Goal: Communication & Community: Answer question/provide support

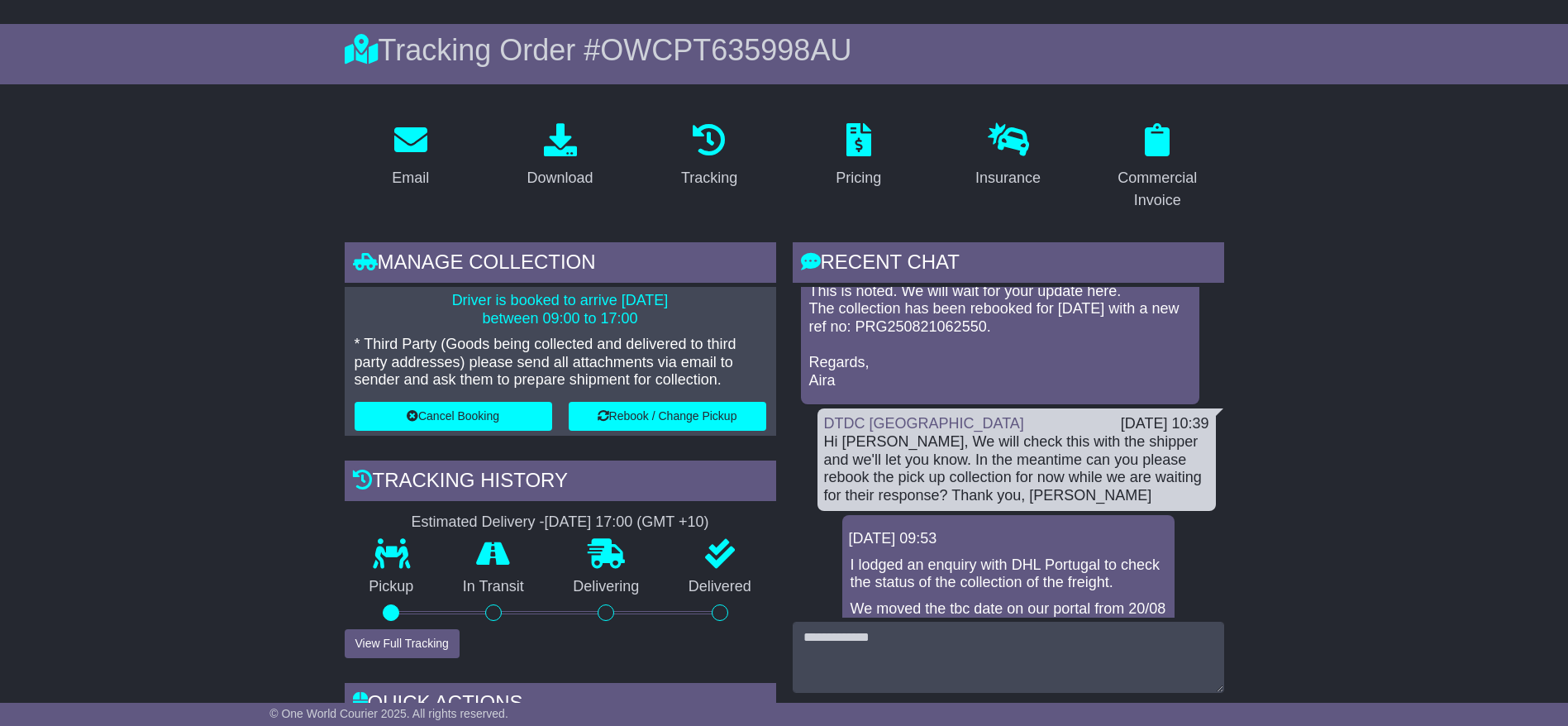
scroll to position [126, 0]
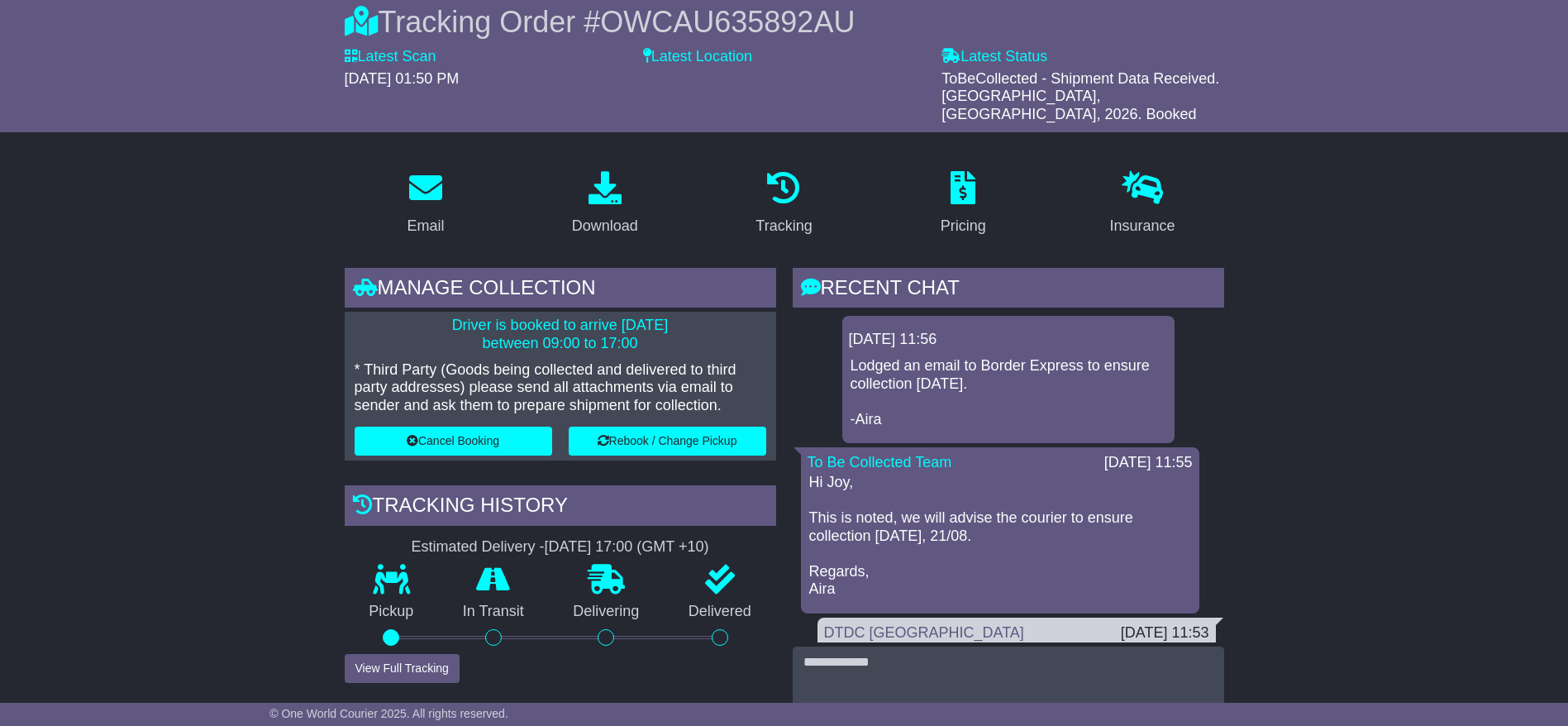
scroll to position [57, 0]
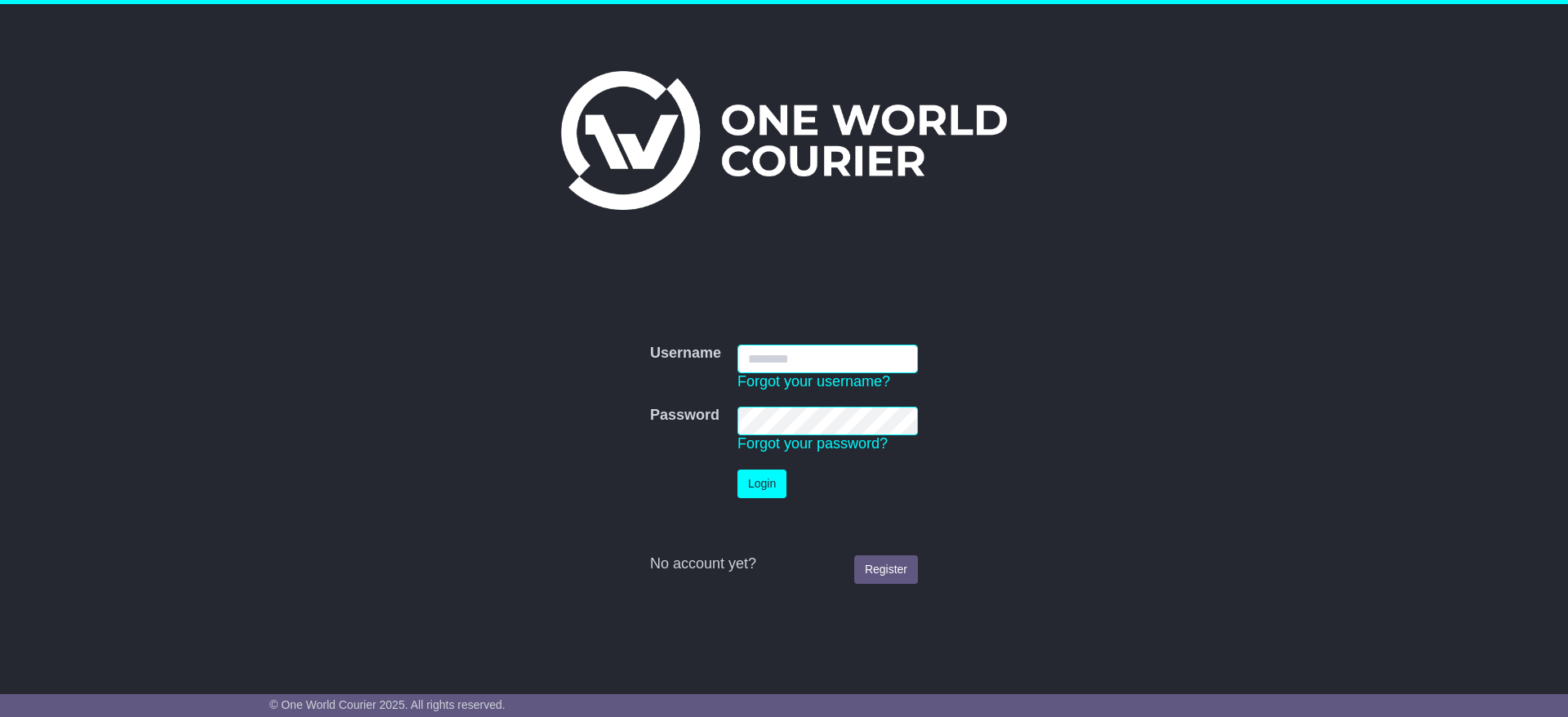
type input "**********"
click at [754, 488] on button "Login" at bounding box center [762, 483] width 49 height 29
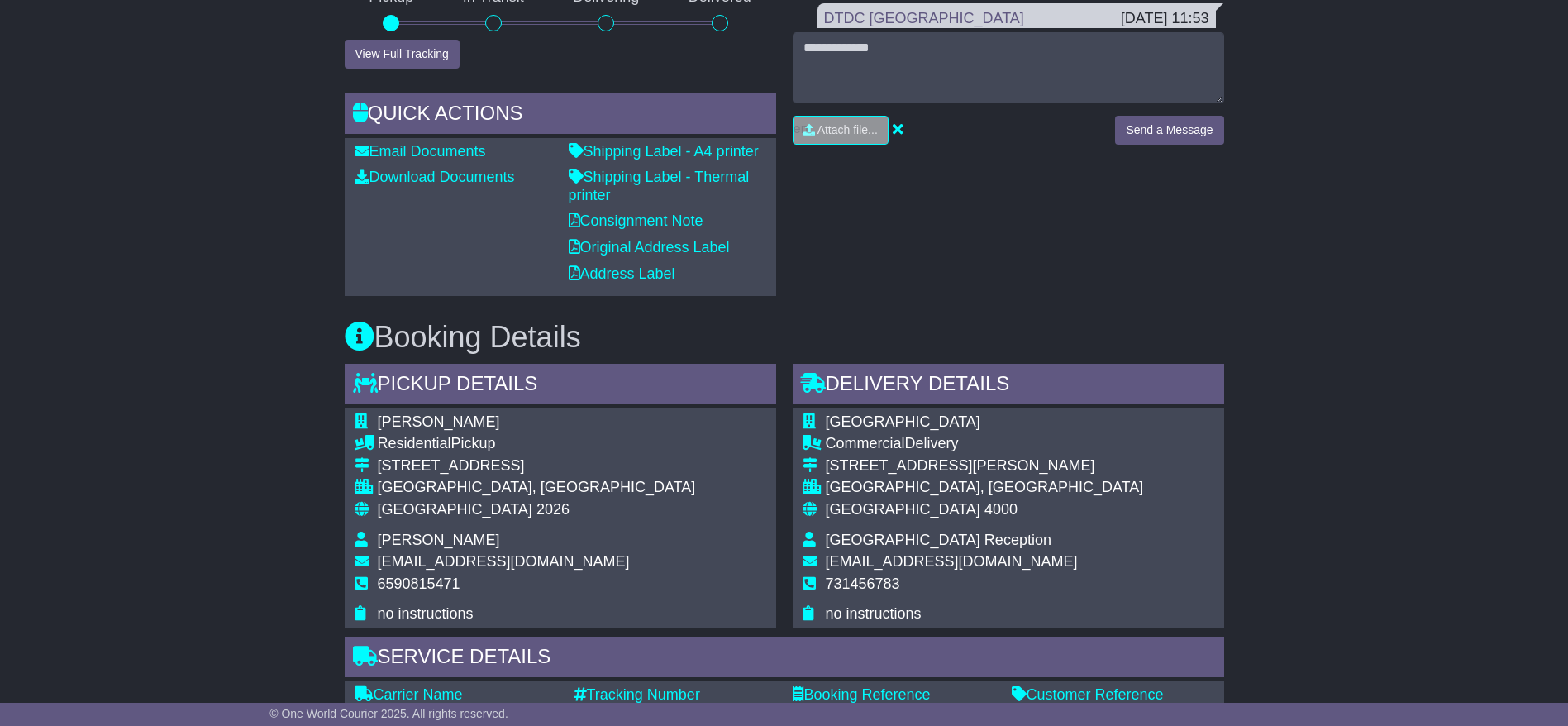
scroll to position [992, 0]
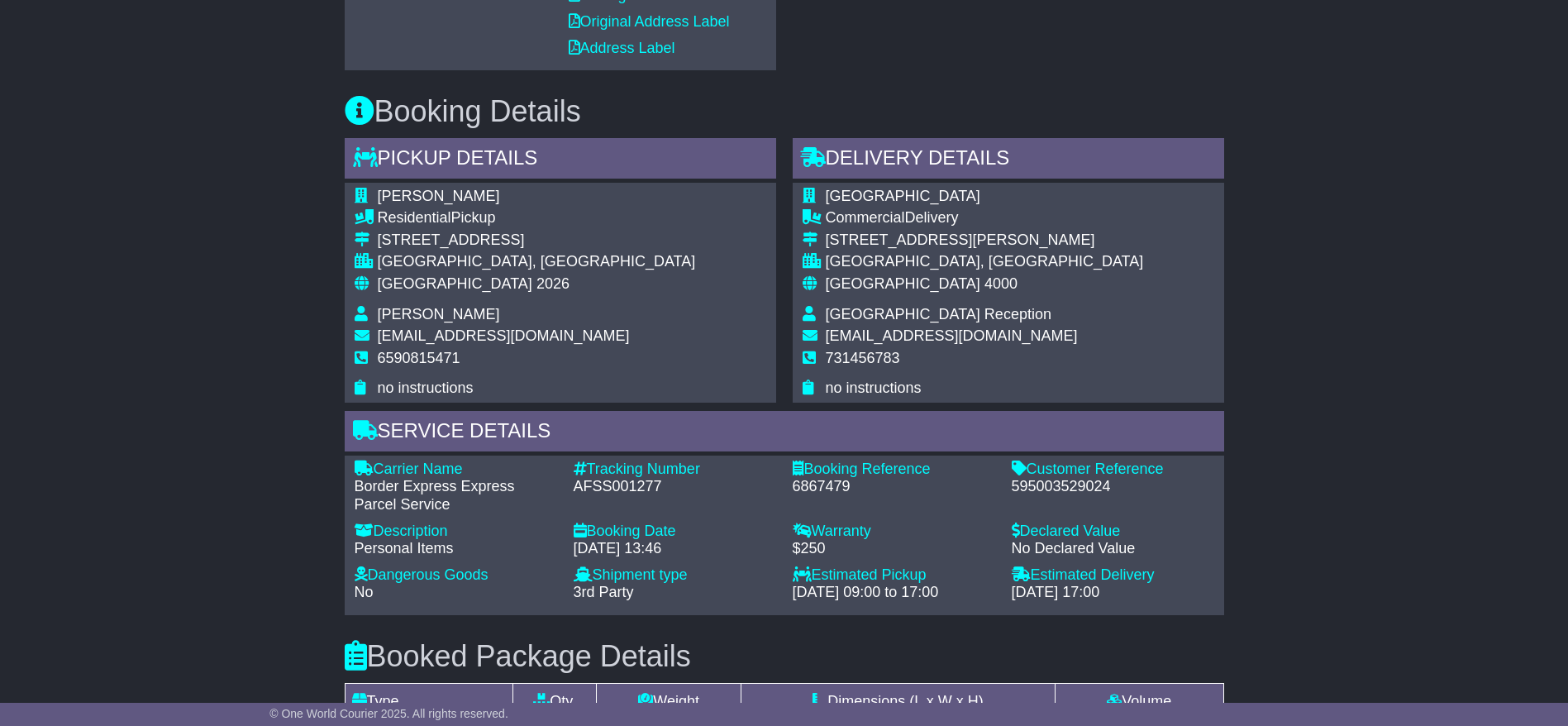
click at [1357, 493] on div "Email Download Tracking Pricing Insurance" at bounding box center [784, 281] width 1568 height 1929
click at [611, 478] on div "AFSS001277" at bounding box center [675, 486] width 203 height 18
copy div "AFSS001277"
click at [161, 376] on div "Email Download Tracking Pricing Insurance" at bounding box center [784, 281] width 1568 height 1929
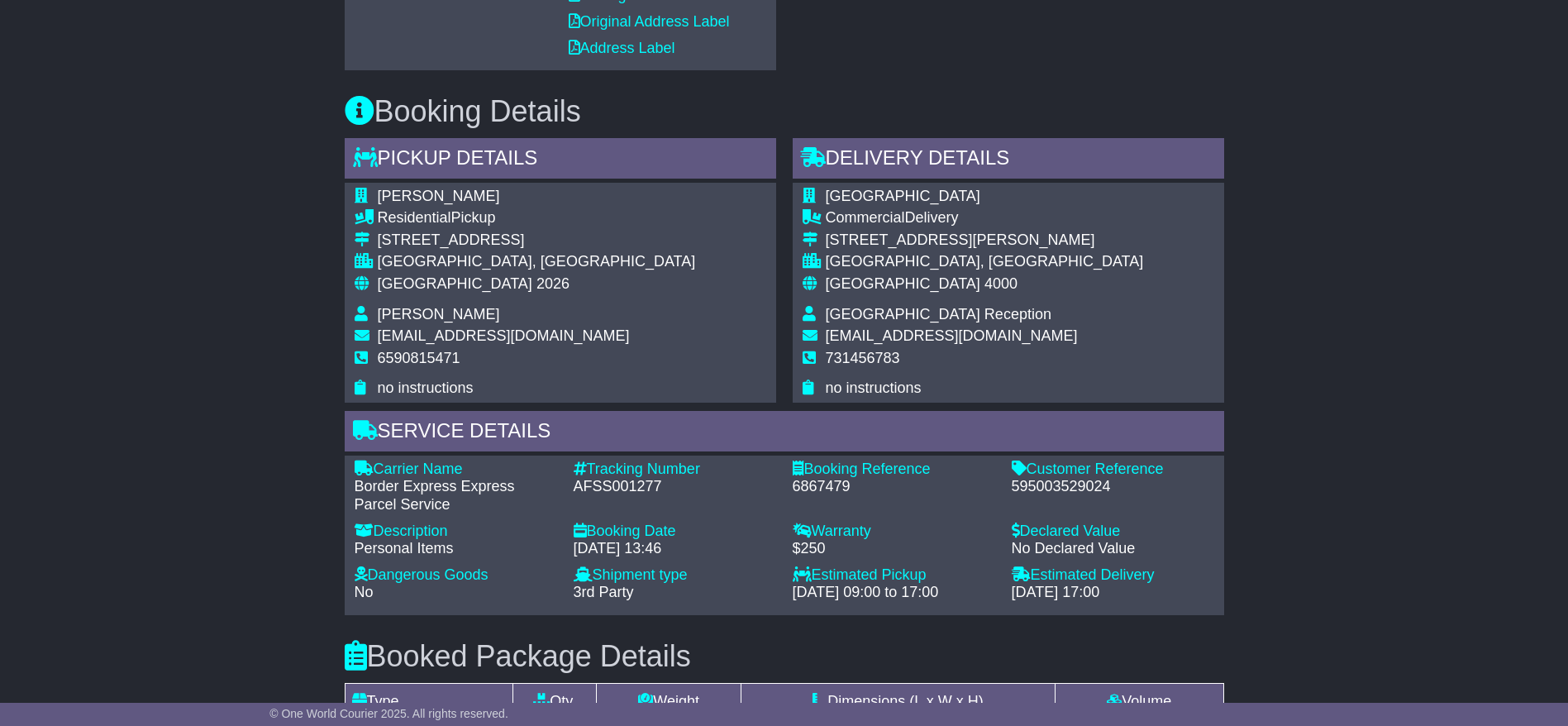
click at [594, 478] on div "AFSS001277" at bounding box center [675, 486] width 203 height 18
copy div "AFSS001277"
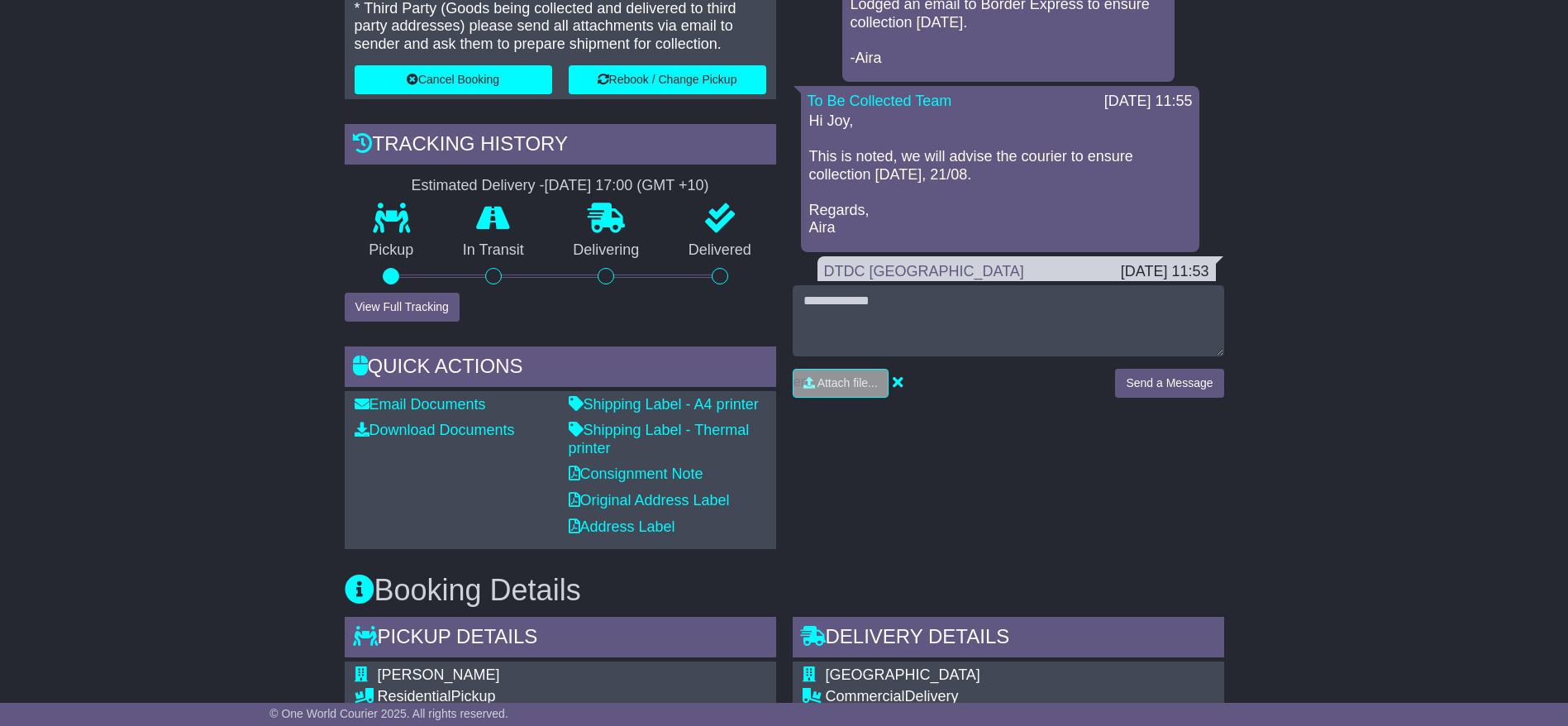
scroll to position [496, 0]
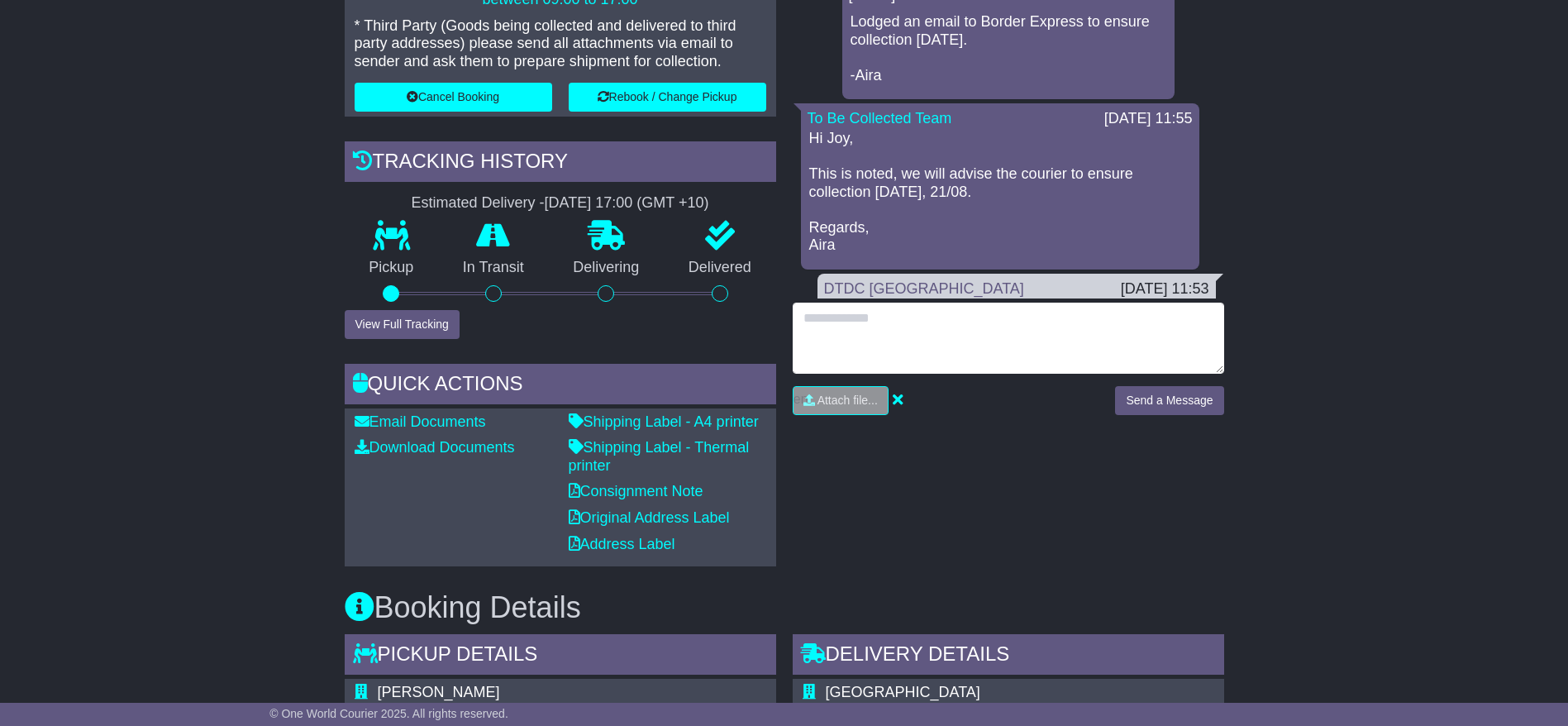
click at [1018, 302] on textarea at bounding box center [1008, 337] width 431 height 71
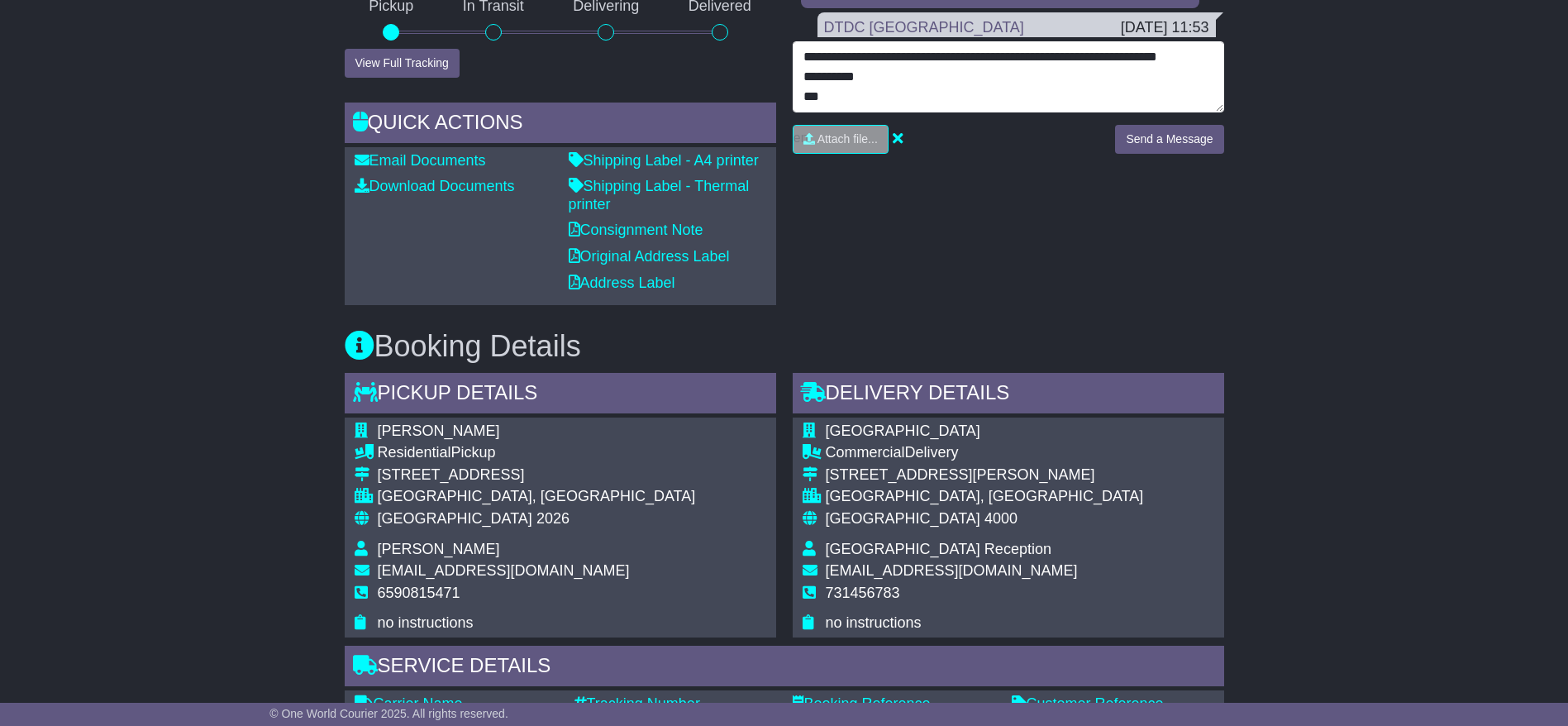
scroll to position [372, 0]
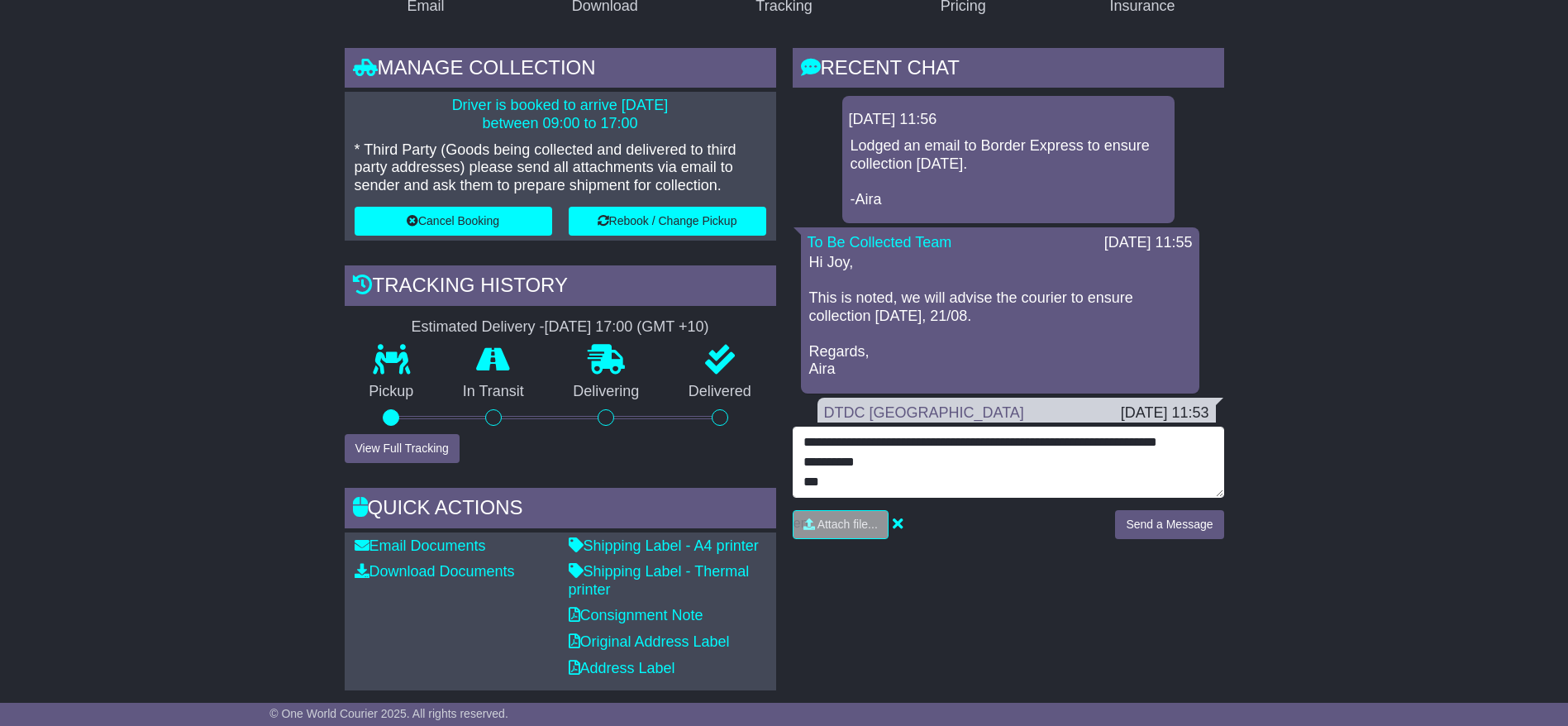
type textarea "**********"
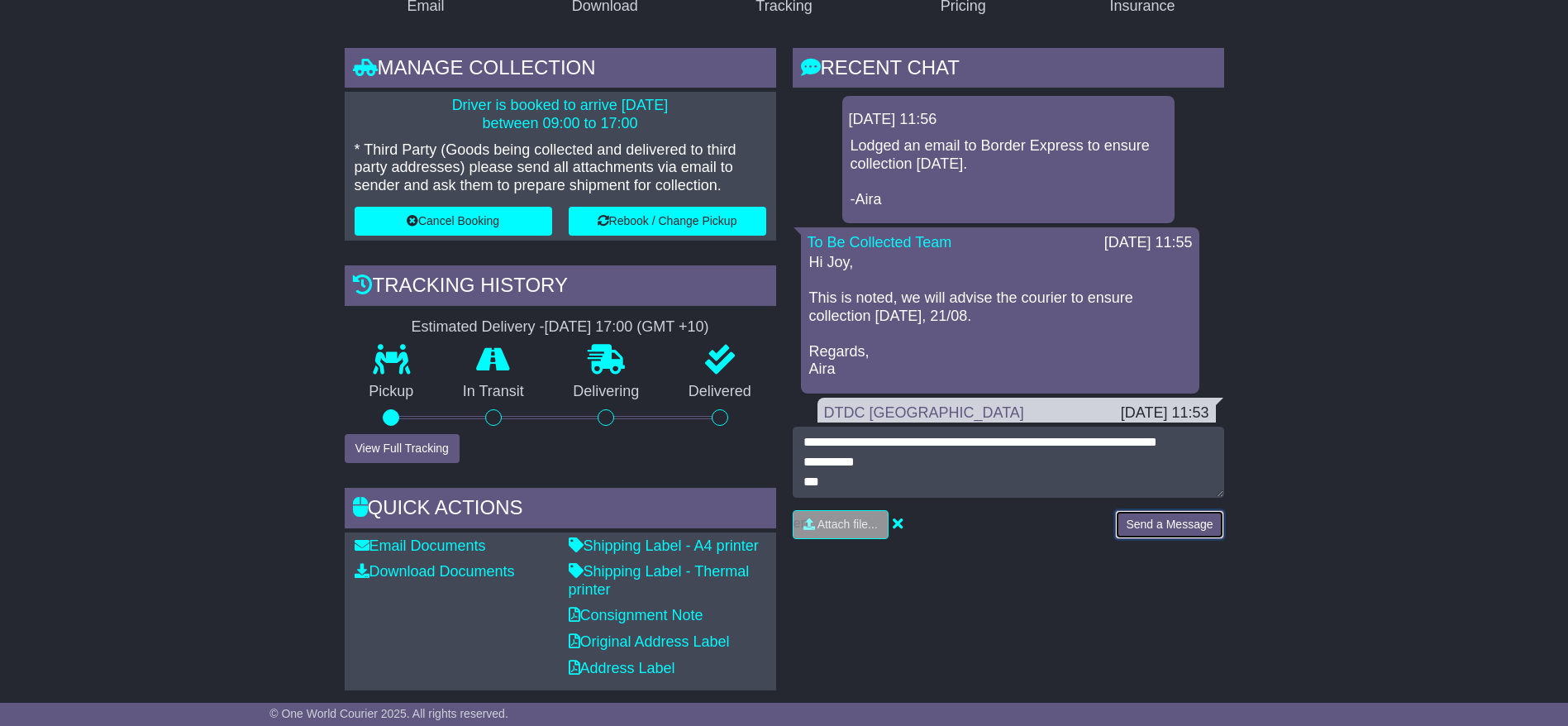
click at [1179, 510] on button "Send a Message" at bounding box center [1169, 524] width 109 height 29
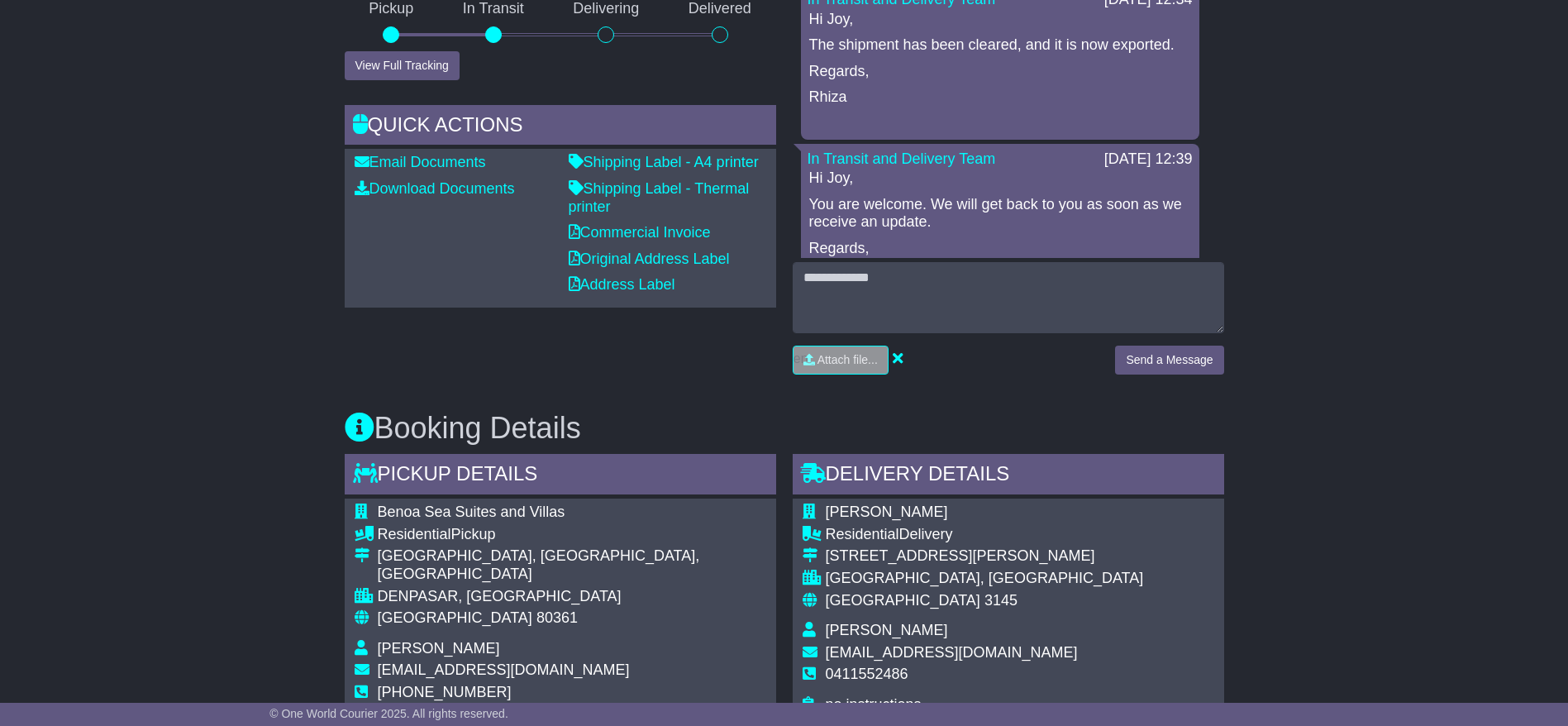
scroll to position [302, 0]
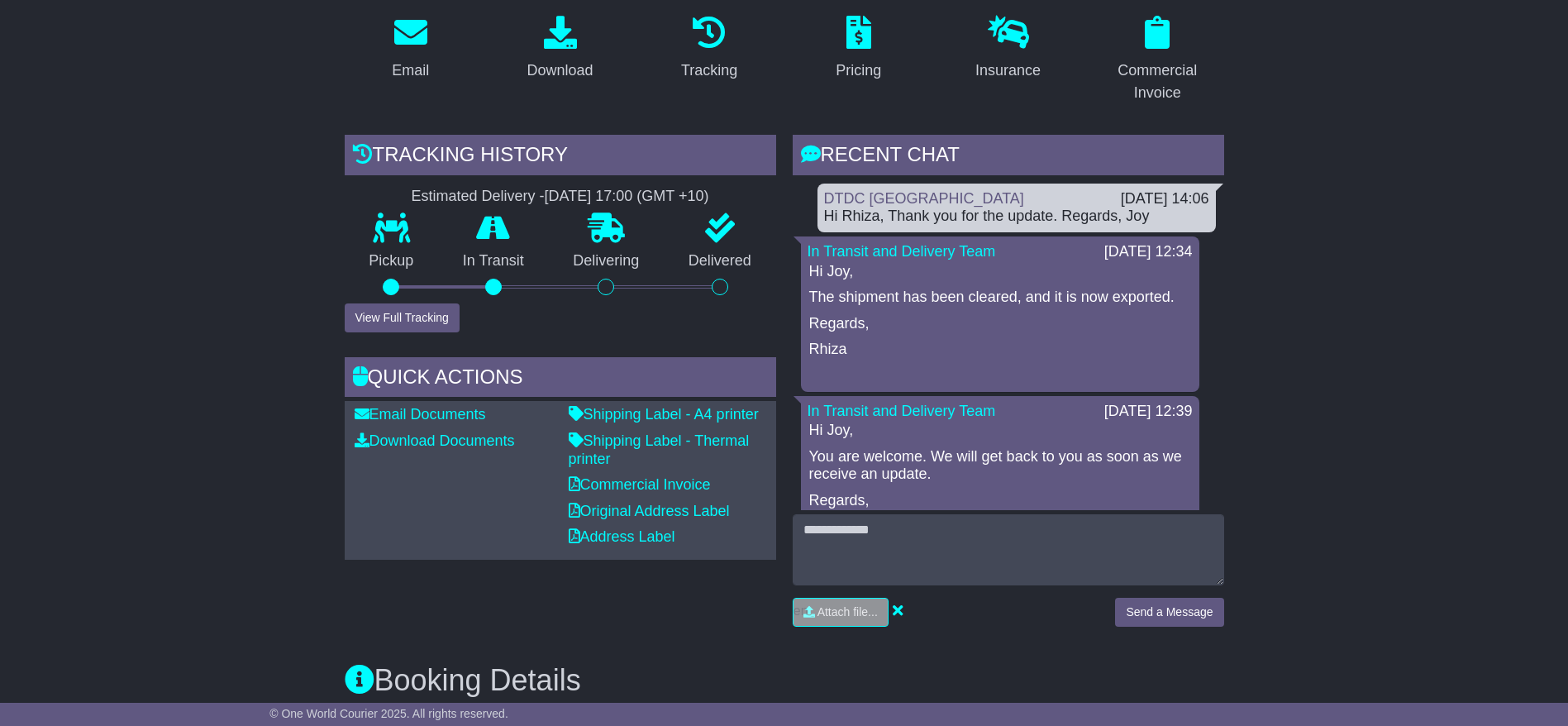
drag, startPoint x: 226, startPoint y: 371, endPoint x: 218, endPoint y: 340, distance: 32.0
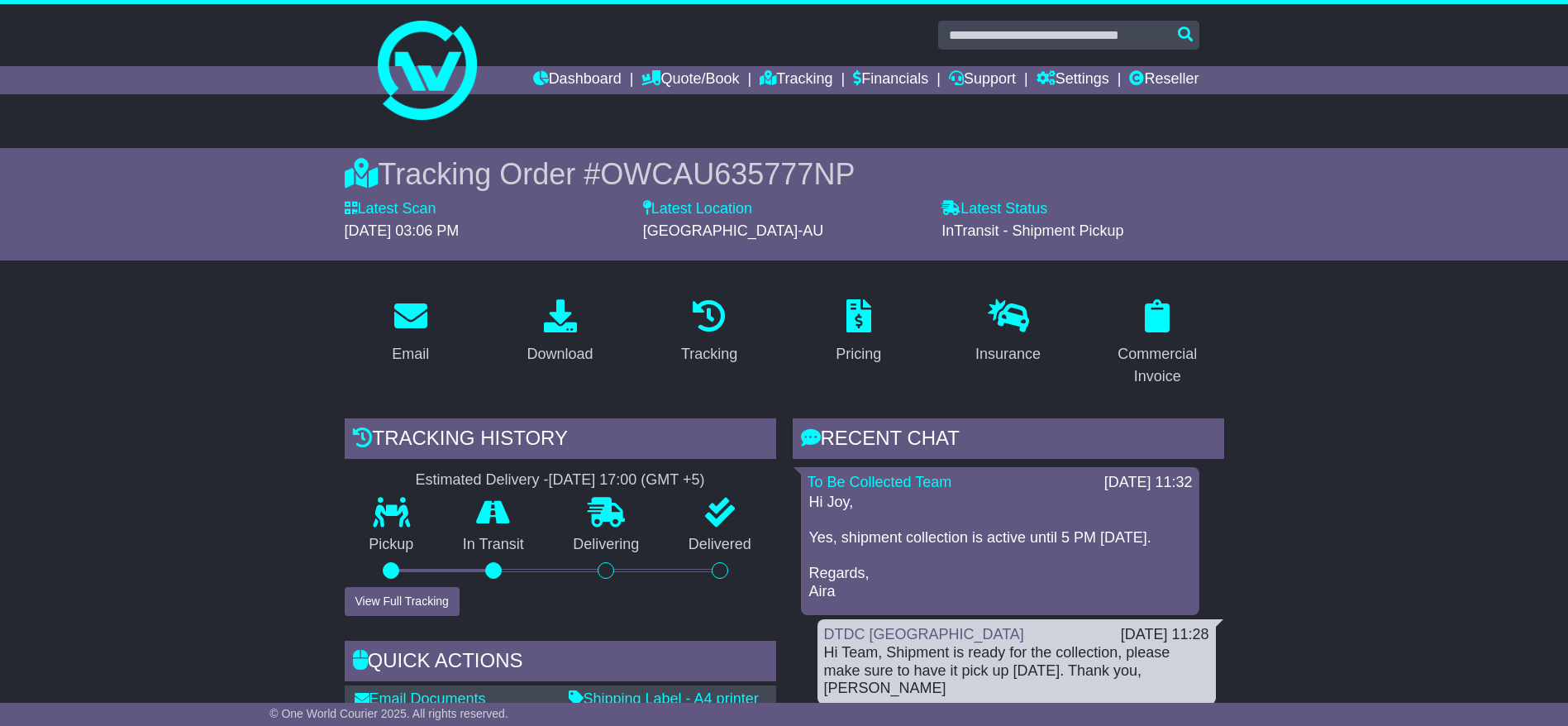
scroll to position [992, 0]
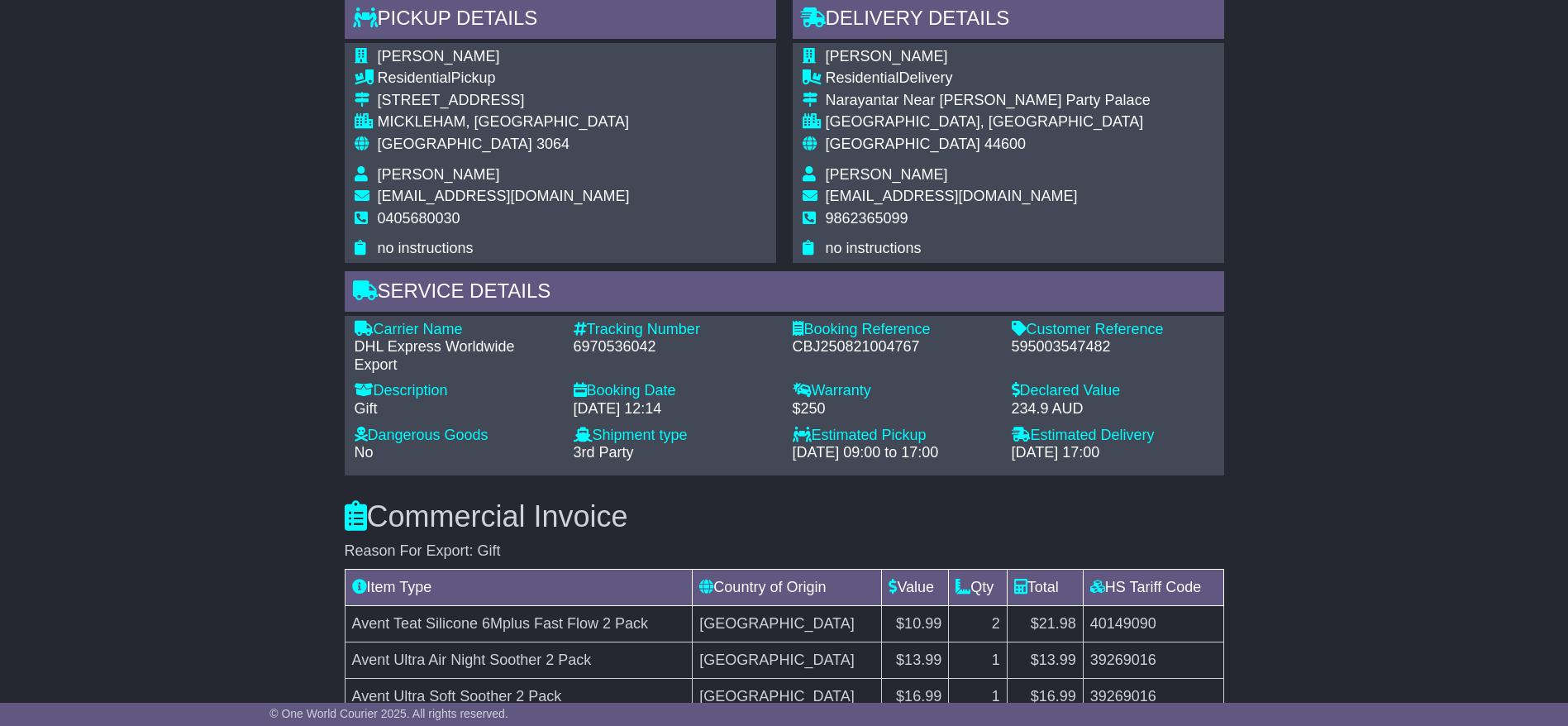
click at [228, 235] on div "Email Download Tracking Pricing Insurance" at bounding box center [784, 363] width 1568 height 2141
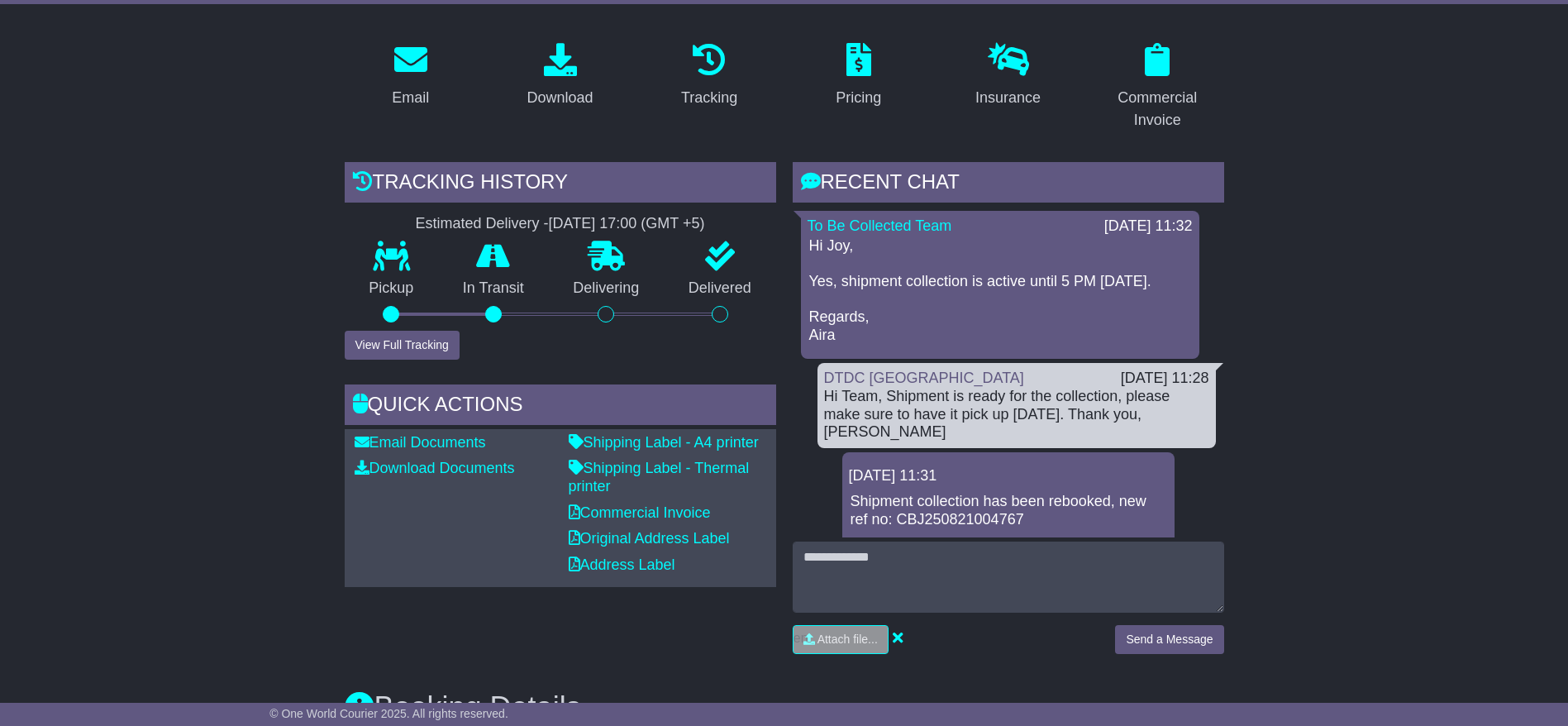
scroll to position [248, 0]
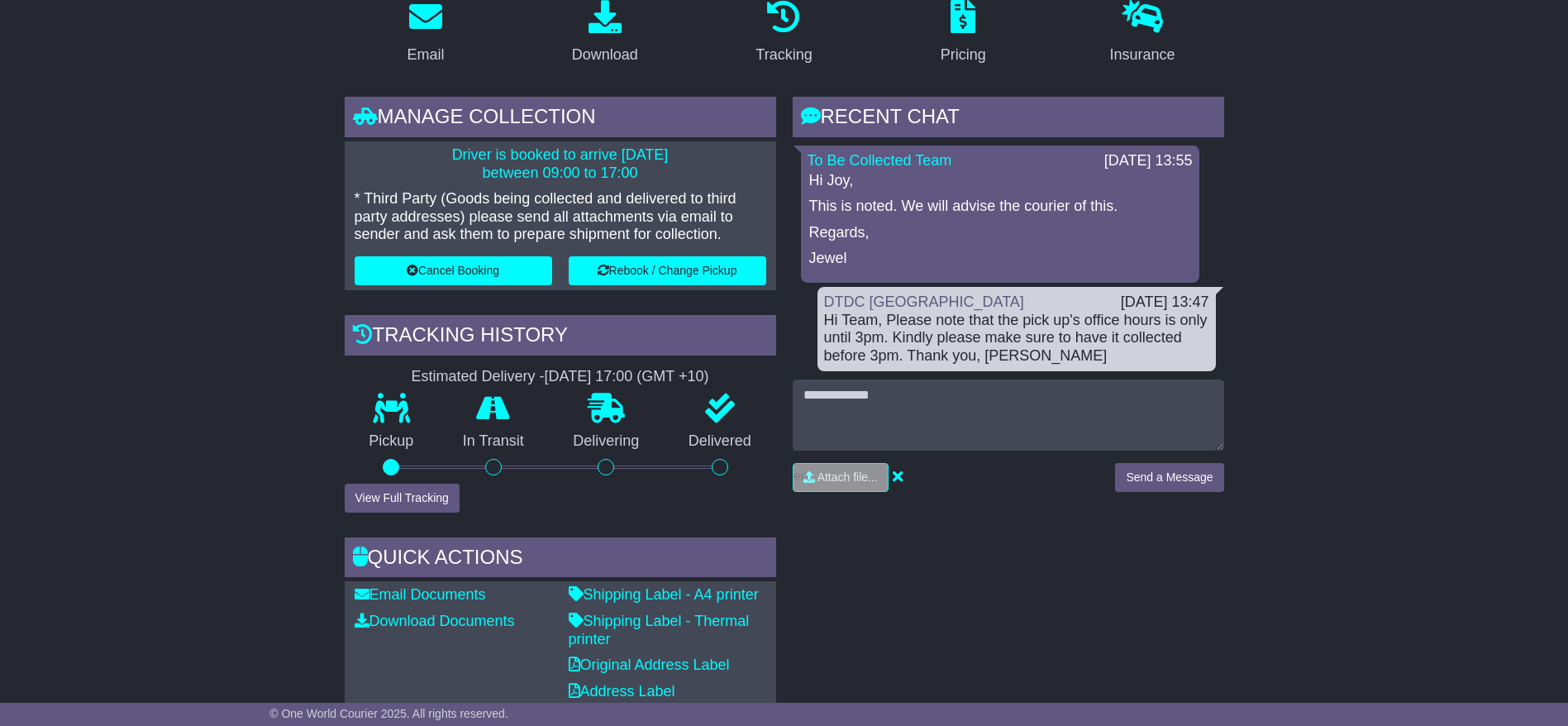
scroll to position [123, 0]
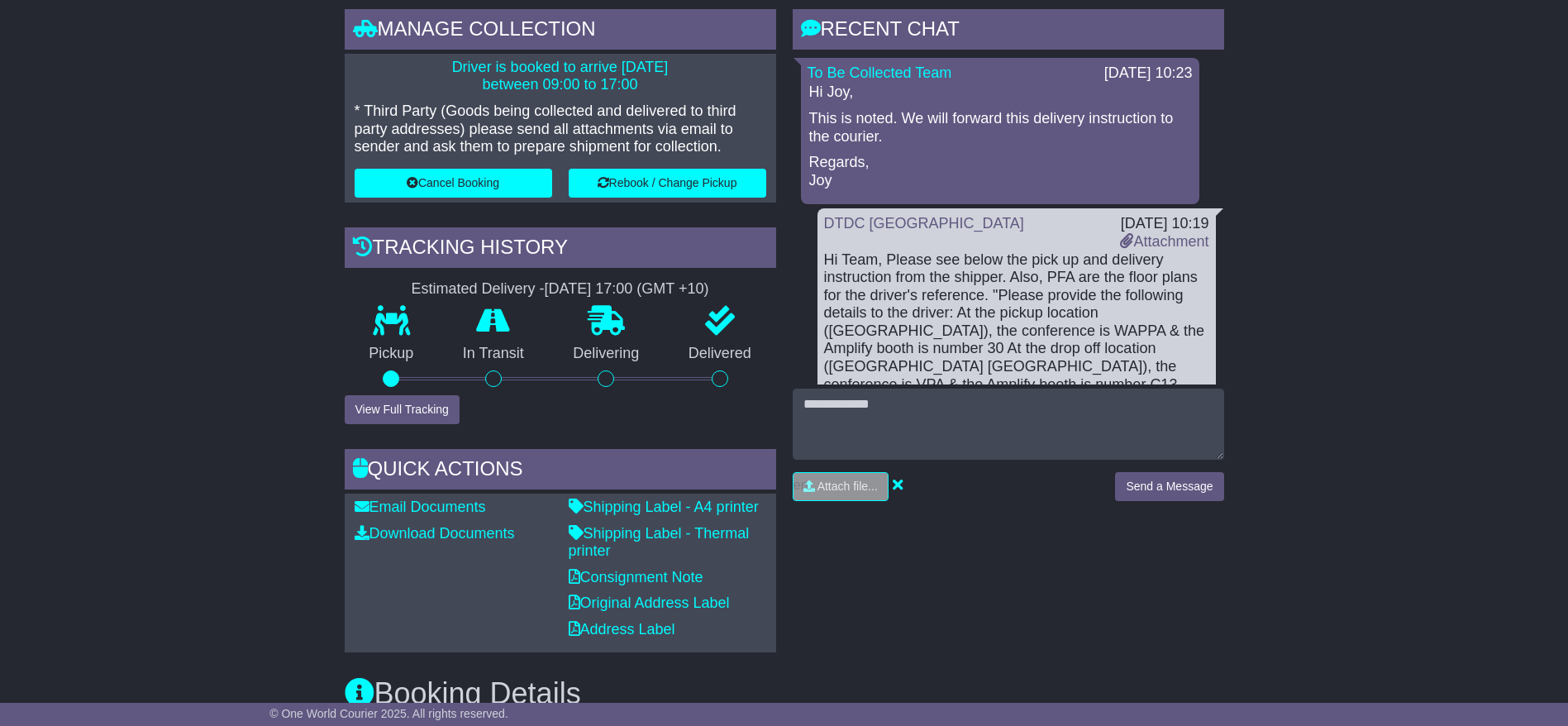
scroll to position [74, 0]
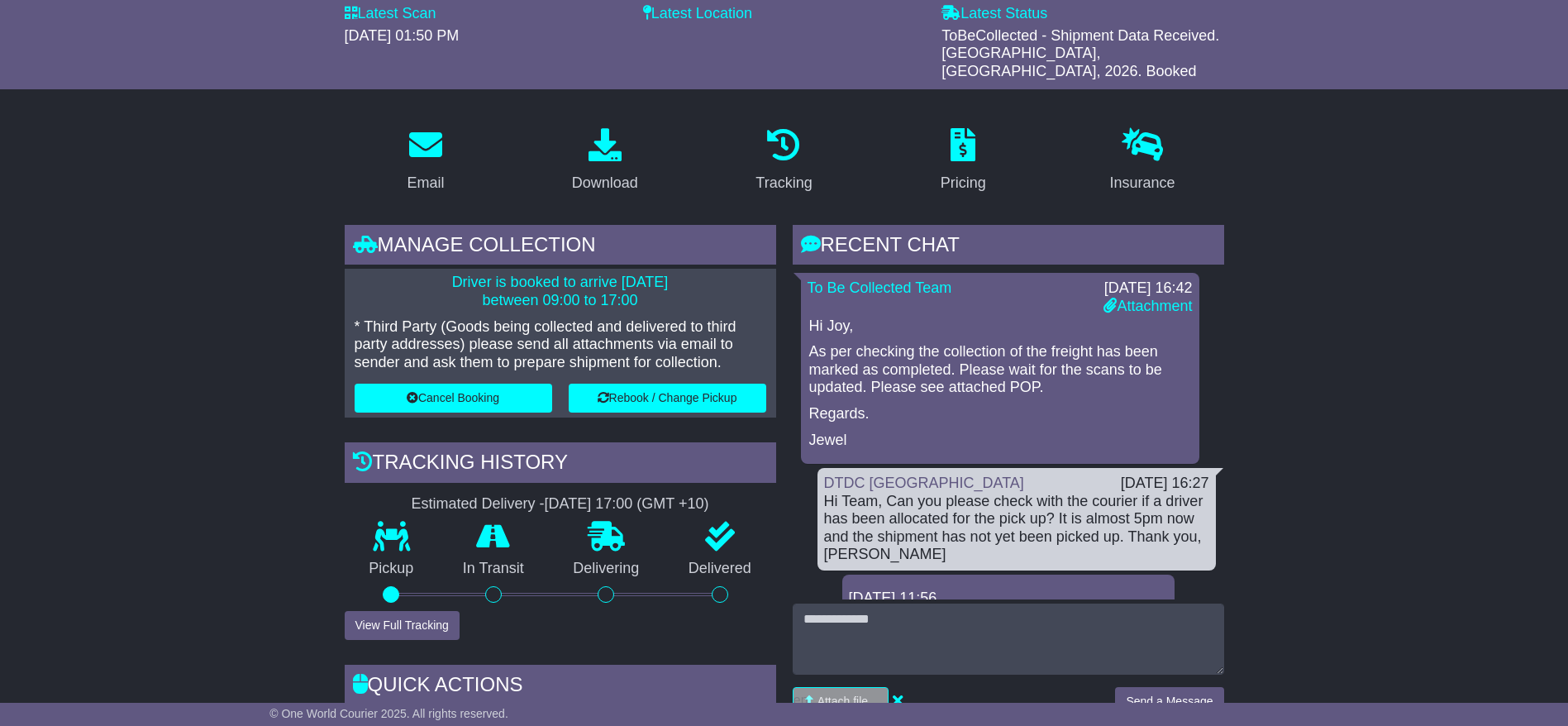
scroll to position [248, 0]
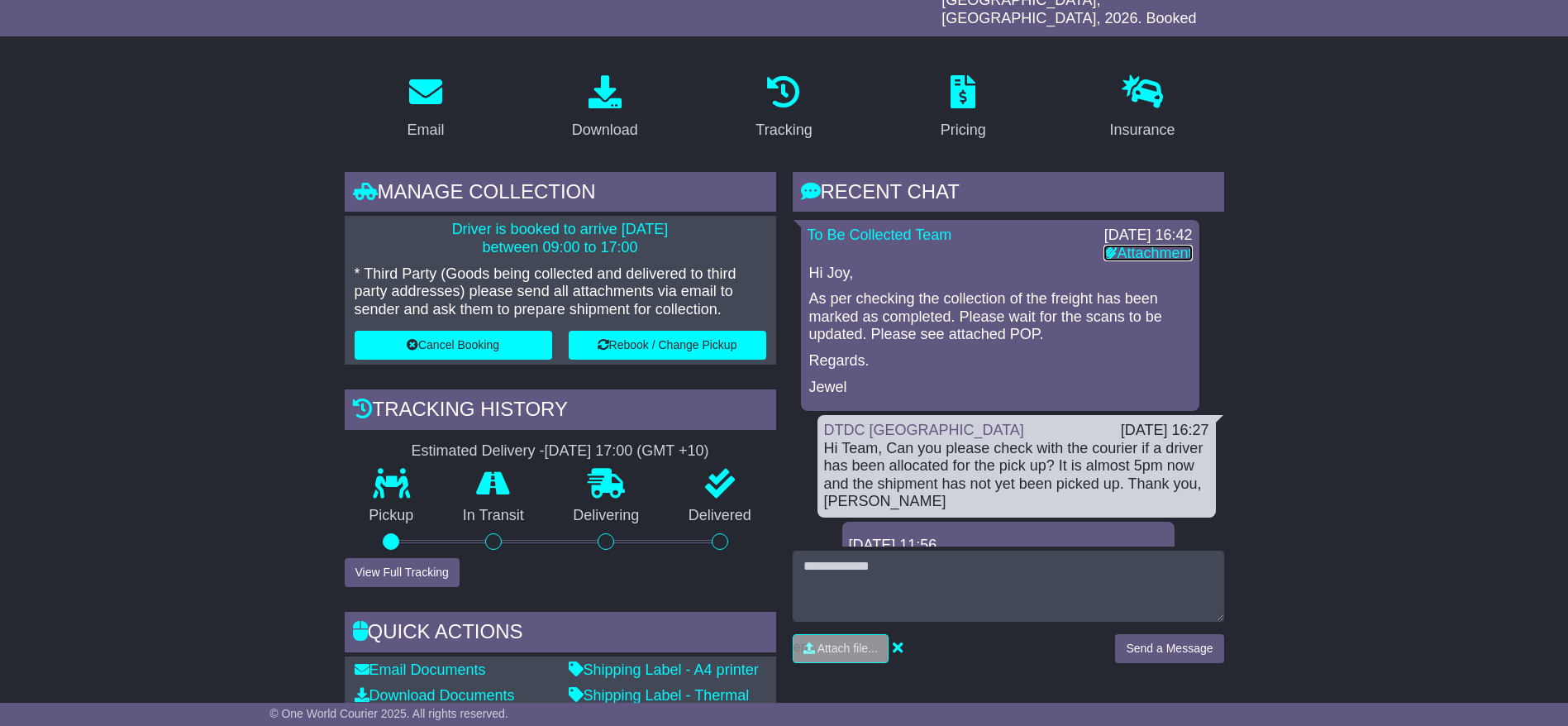
click at [1154, 245] on link "Attachment" at bounding box center [1148, 253] width 89 height 17
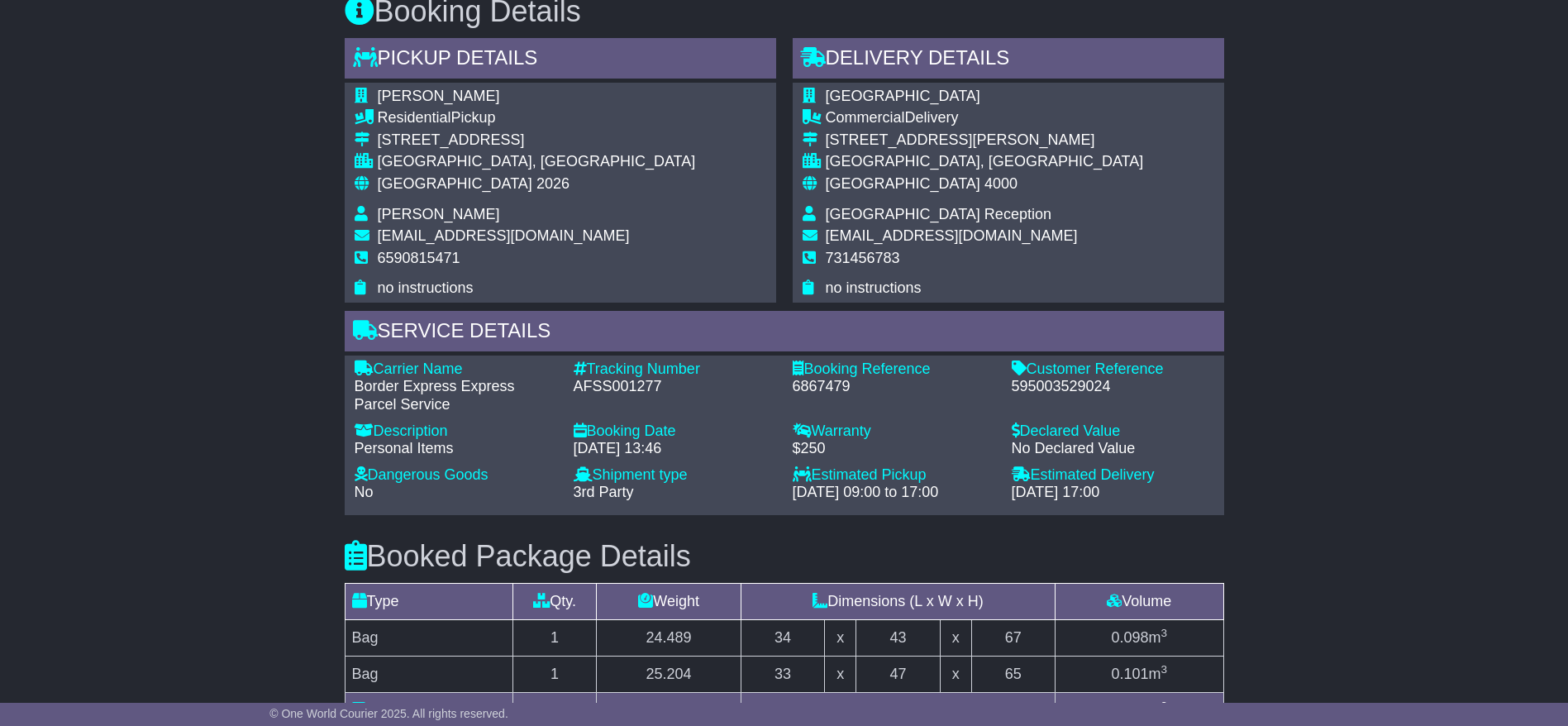
scroll to position [1240, 0]
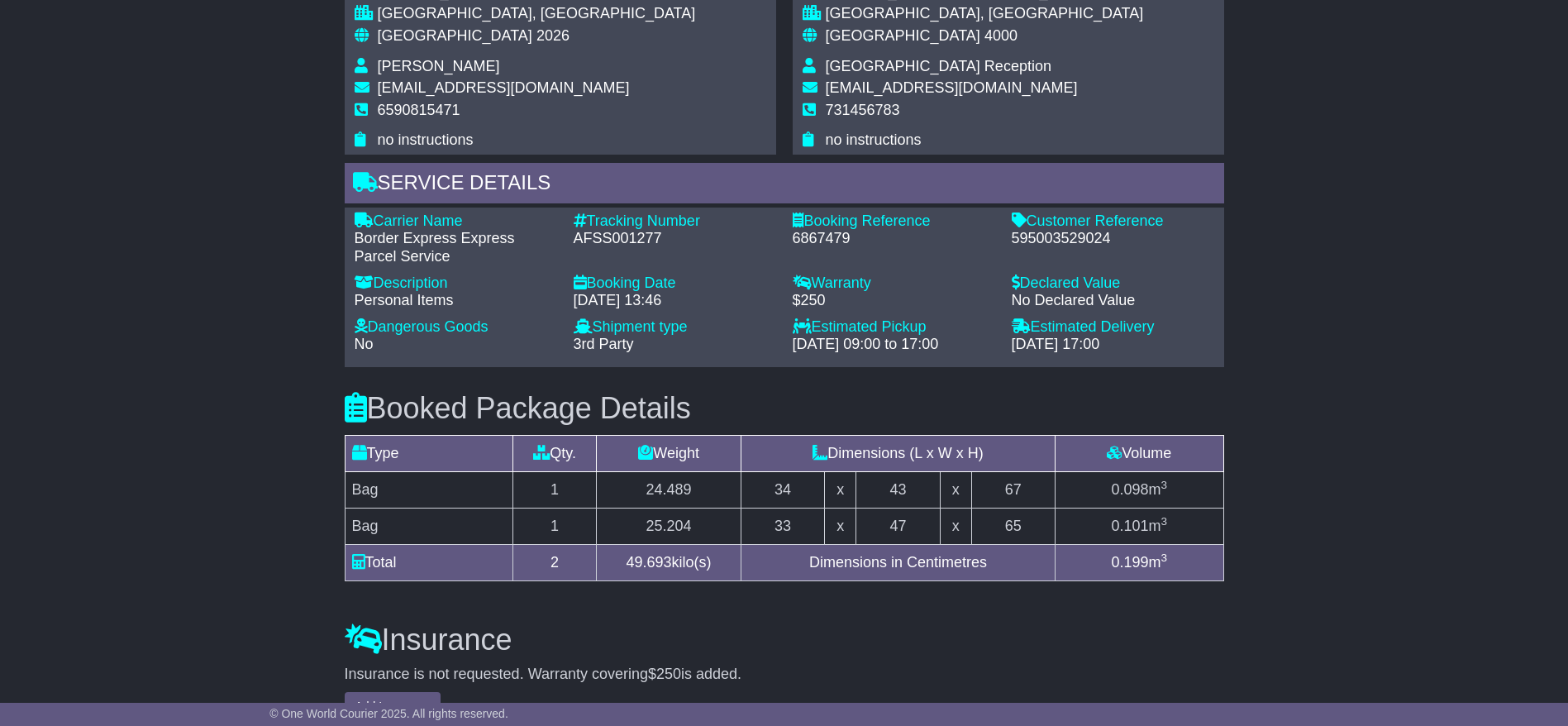
click at [608, 229] on div "AFSS001277" at bounding box center [675, 238] width 203 height 18
copy div "AFSS001277"
click at [163, 213] on div "Email Download Tracking Pricing Insurance" at bounding box center [784, 33] width 1568 height 1929
click at [1298, 329] on div "Email Download Tracking Pricing Insurance" at bounding box center [784, 33] width 1568 height 1929
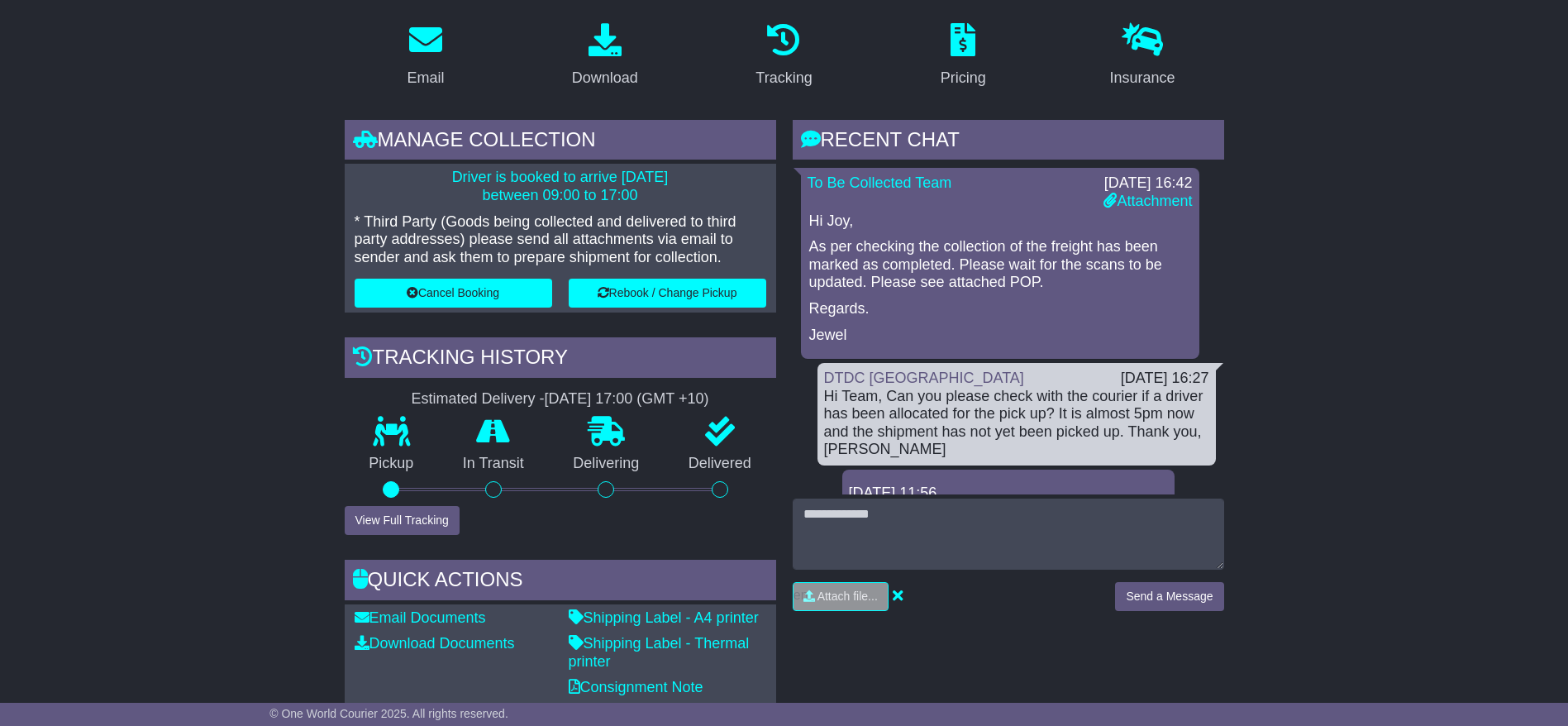
scroll to position [248, 0]
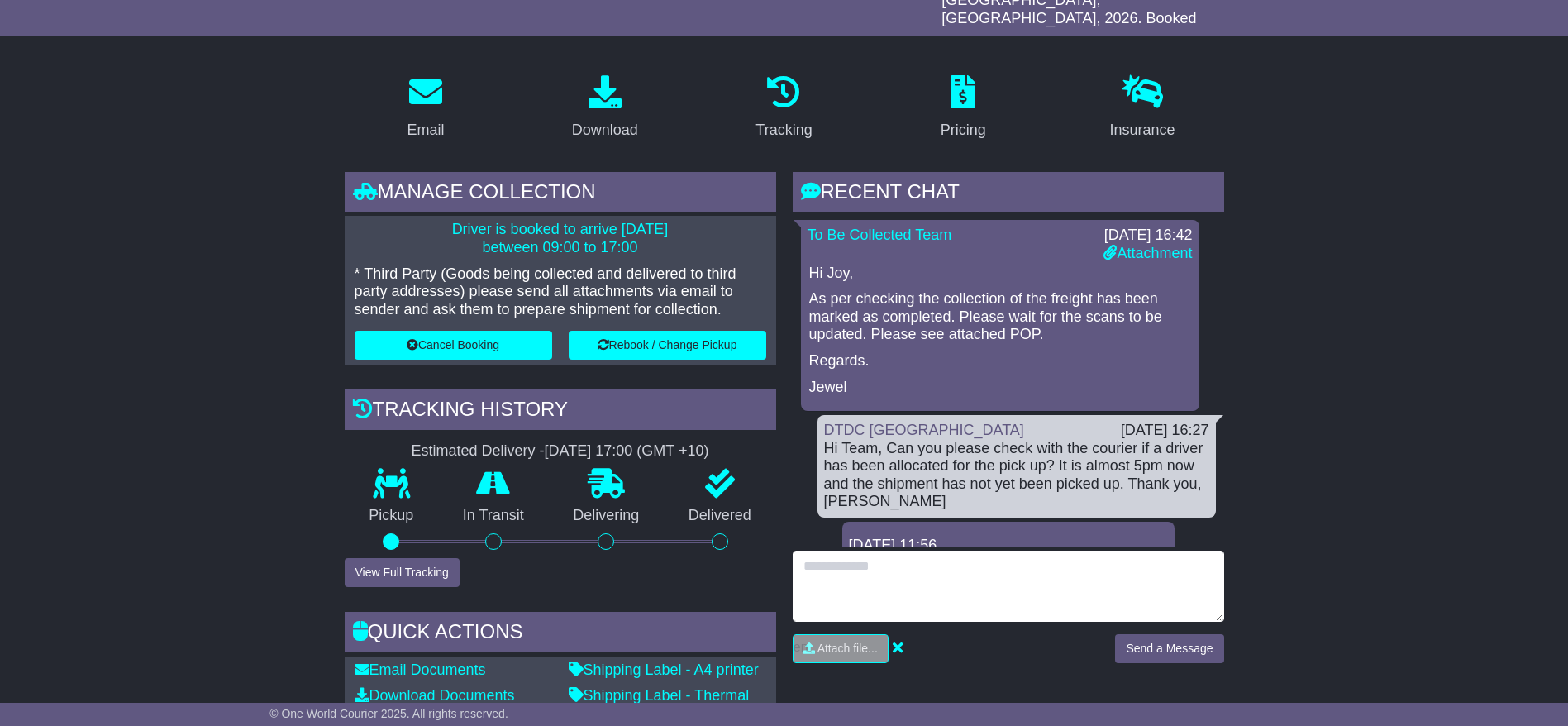
click at [868, 586] on textarea at bounding box center [1008, 585] width 431 height 71
type textarea "**********"
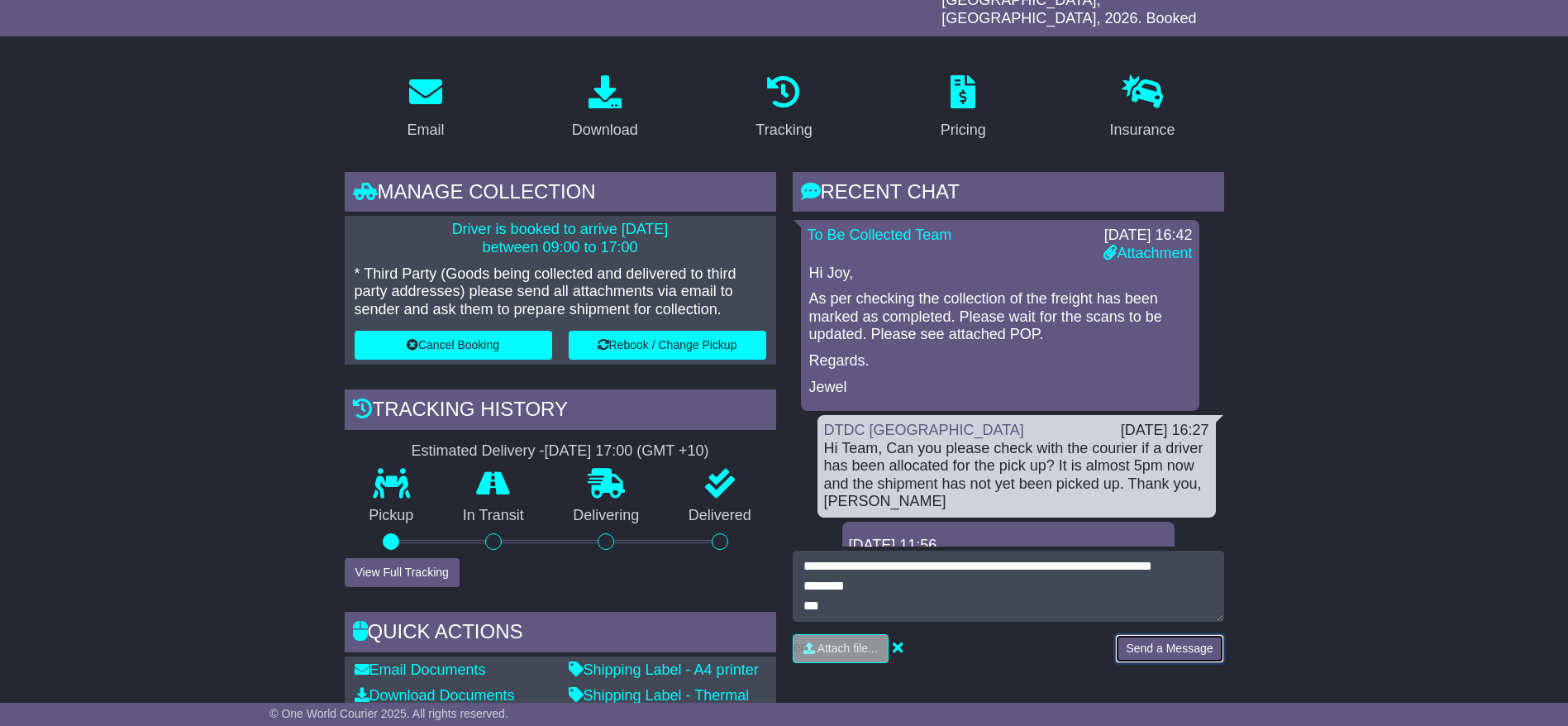
click at [1138, 642] on button "Send a Message" at bounding box center [1169, 649] width 109 height 29
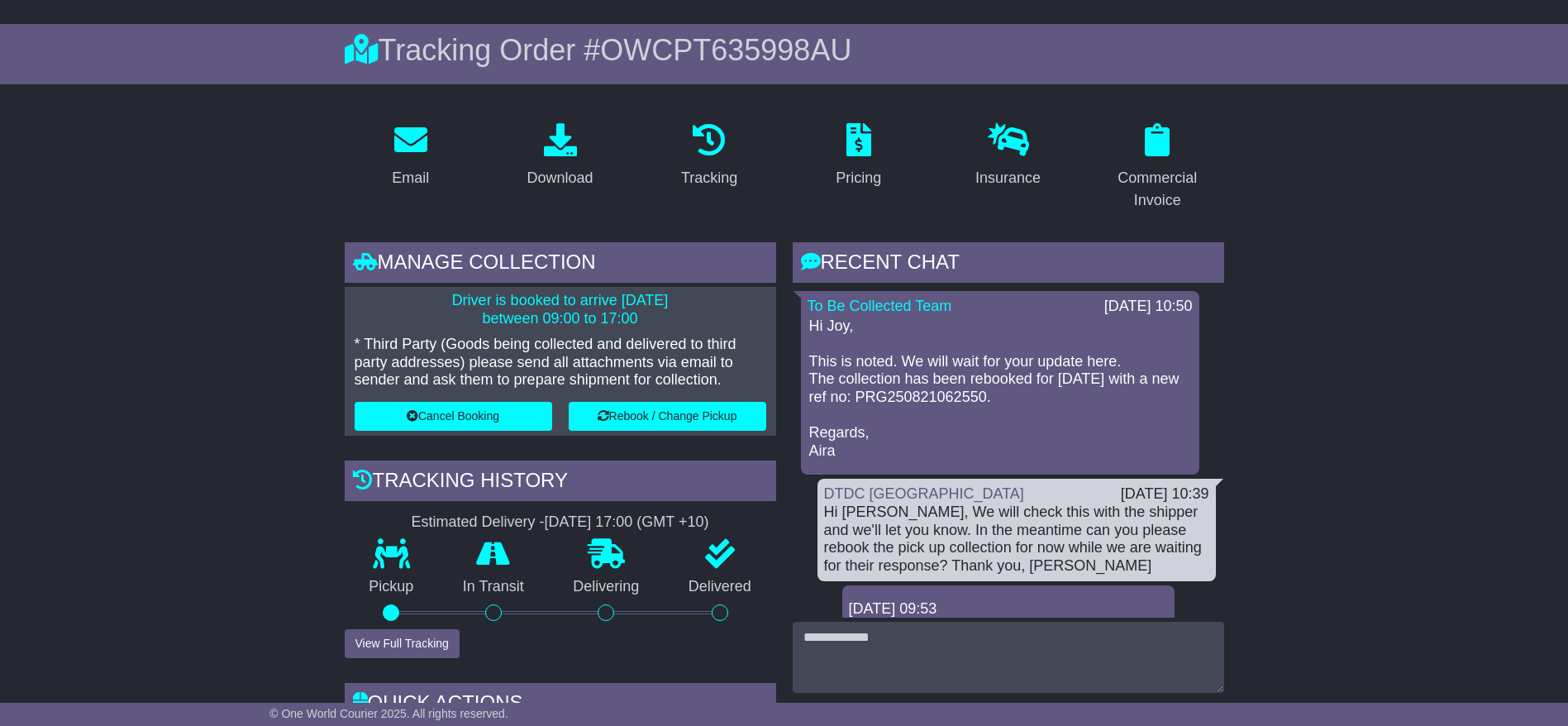
scroll to position [126, 0]
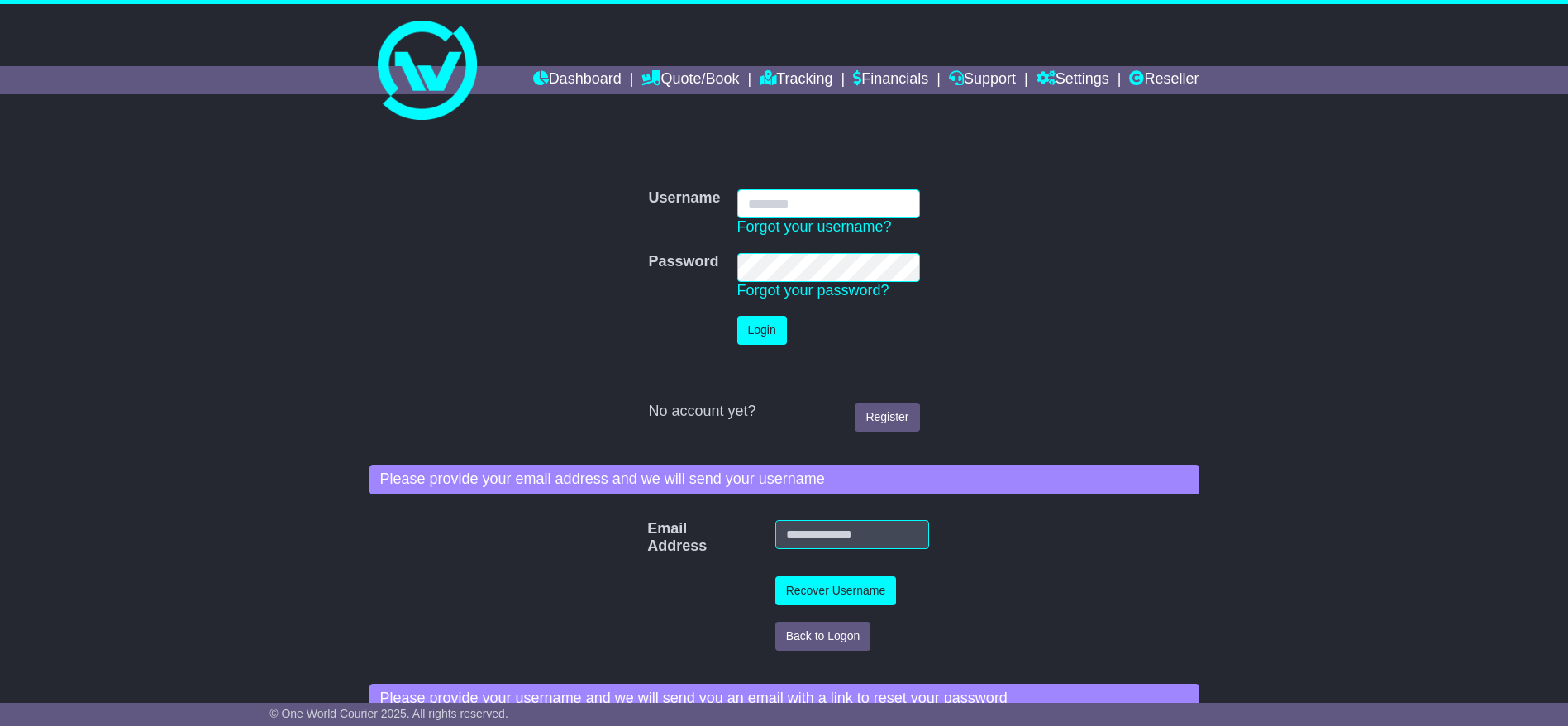
click at [874, 205] on input "Username" at bounding box center [828, 203] width 182 height 29
type input "**********"
click at [762, 329] on button "Login" at bounding box center [762, 329] width 50 height 29
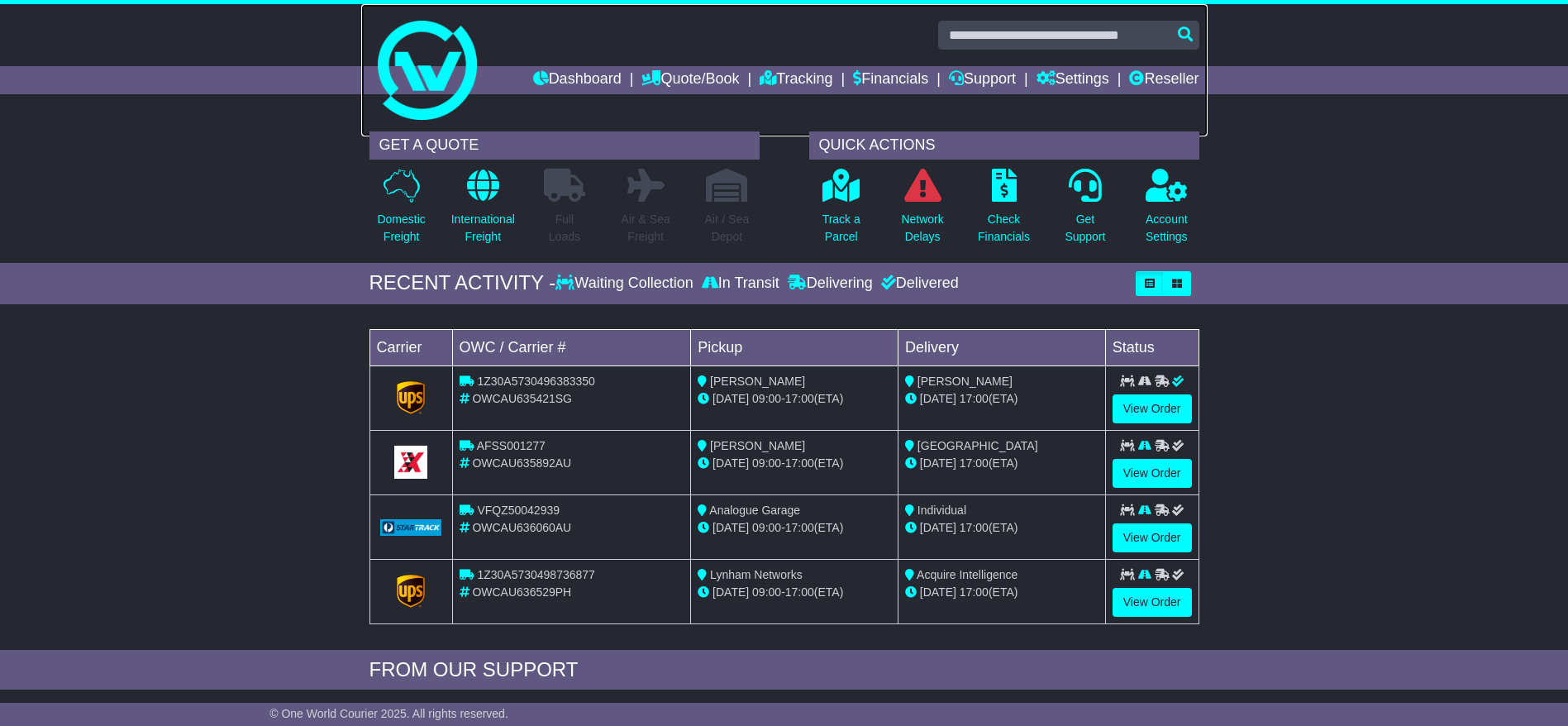
click at [1086, 19] on link at bounding box center [784, 70] width 847 height 132
click at [1059, 28] on input "text" at bounding box center [1069, 35] width 261 height 29
paste input "**********"
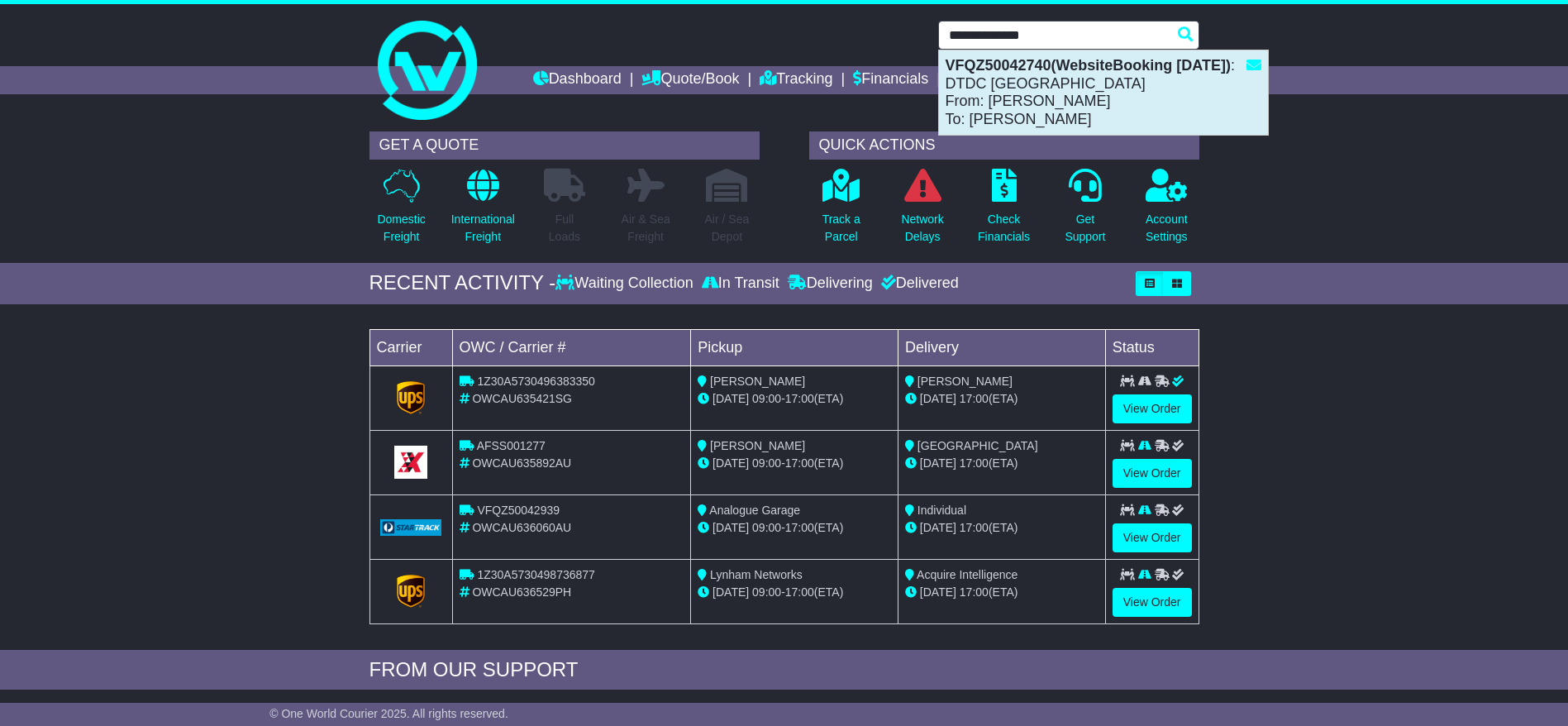
click at [1105, 117] on div "VFQZ50042740(WebsiteBooking 18-8-2025) : DTDC Australia From: Britt Homewood To…" at bounding box center [1104, 92] width 329 height 84
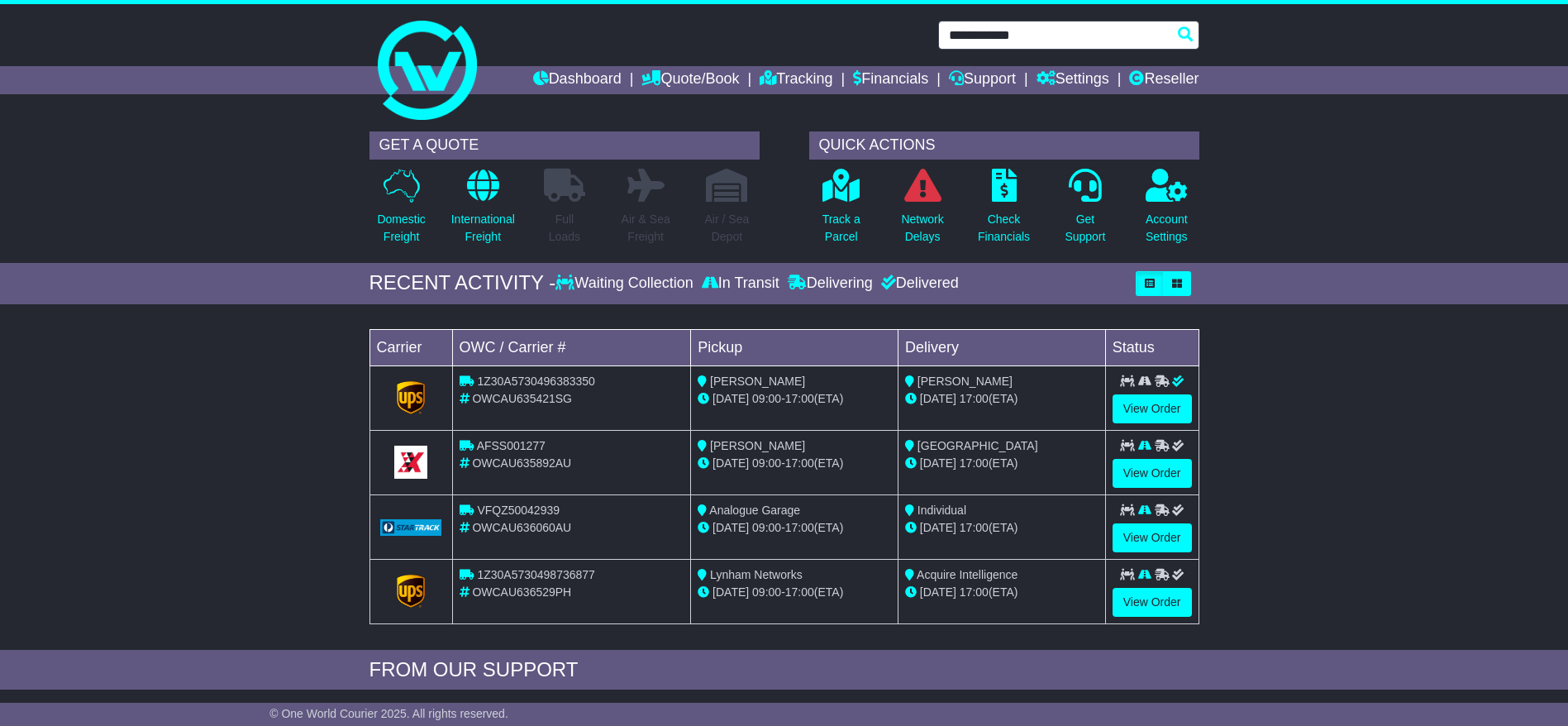
type input "**********"
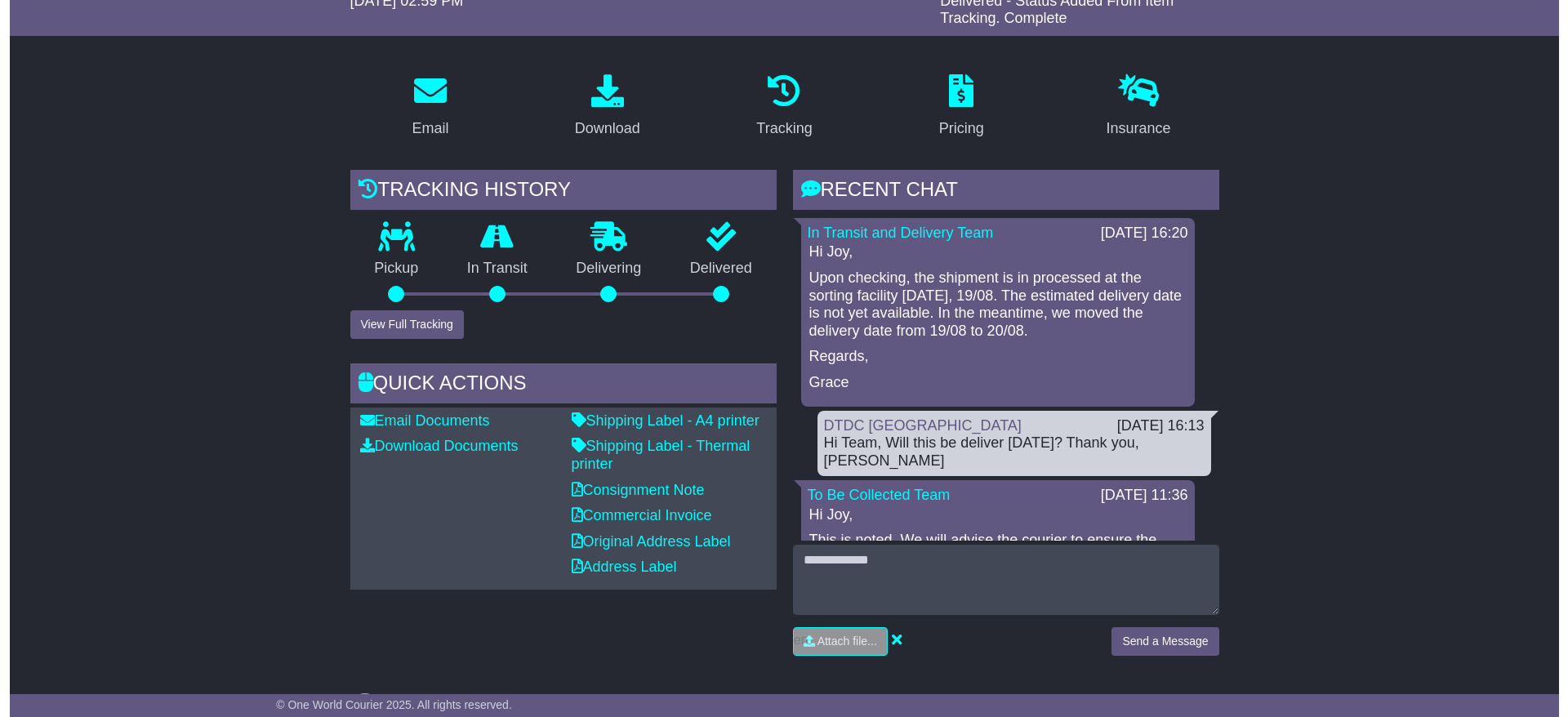
scroll to position [245, 0]
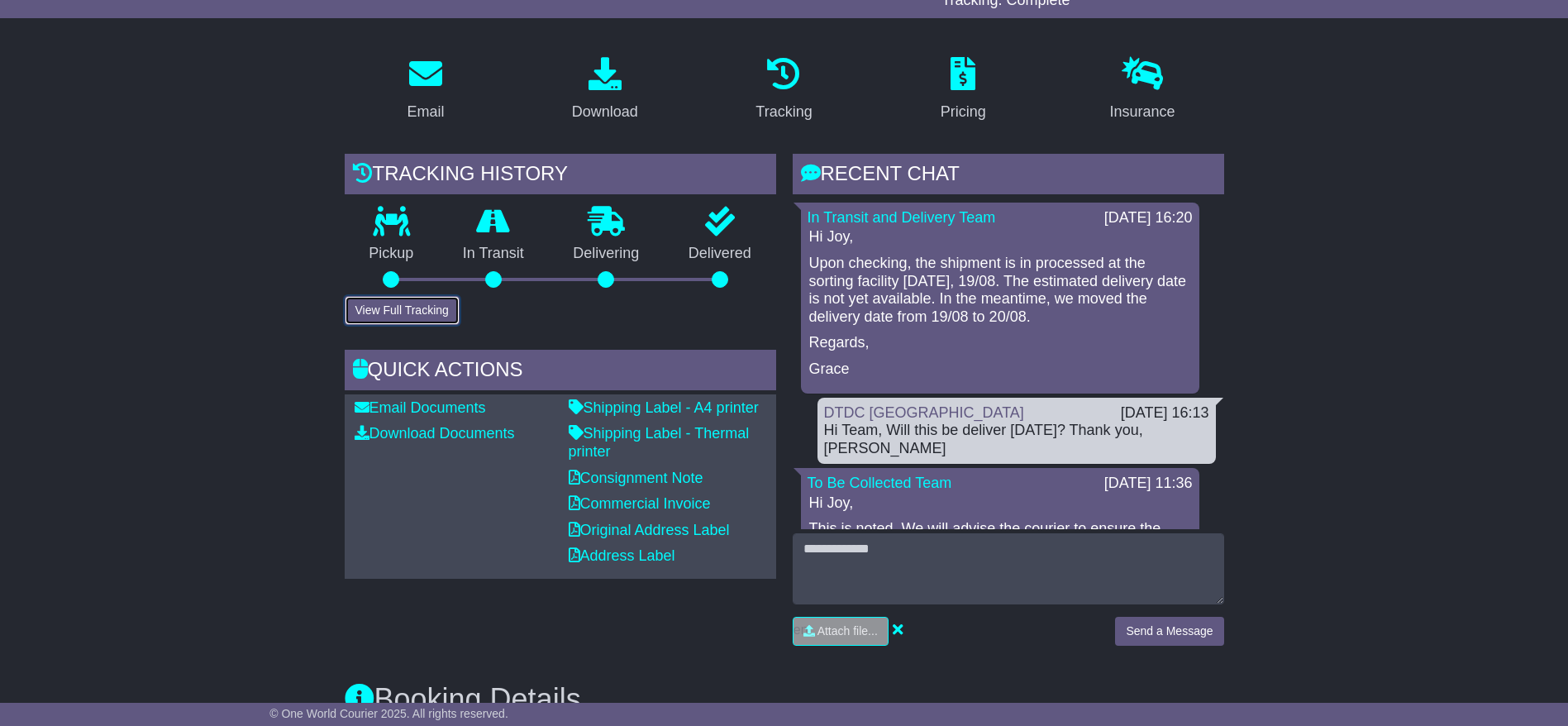
click at [389, 315] on button "View Full Tracking" at bounding box center [402, 310] width 115 height 29
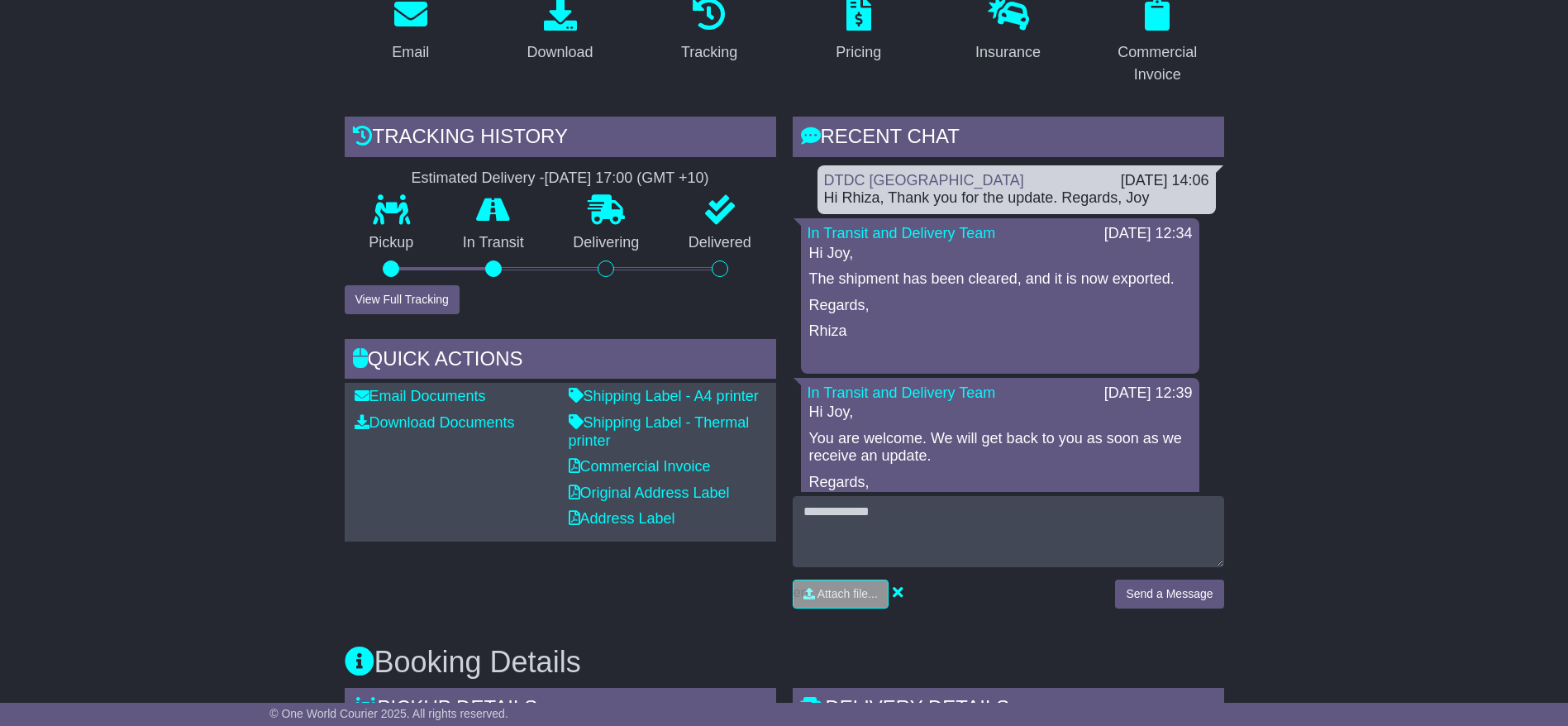
scroll to position [426, 0]
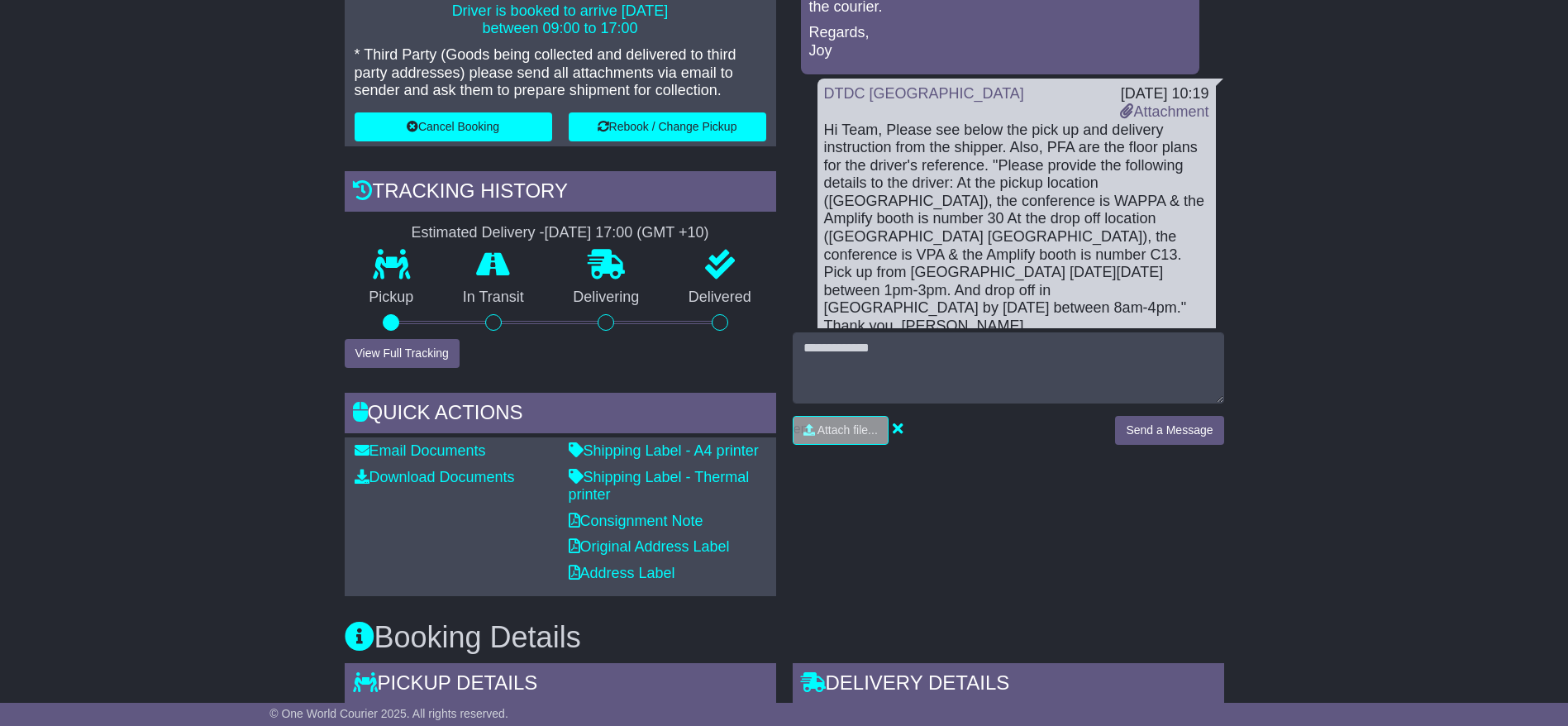
scroll to position [393, 0]
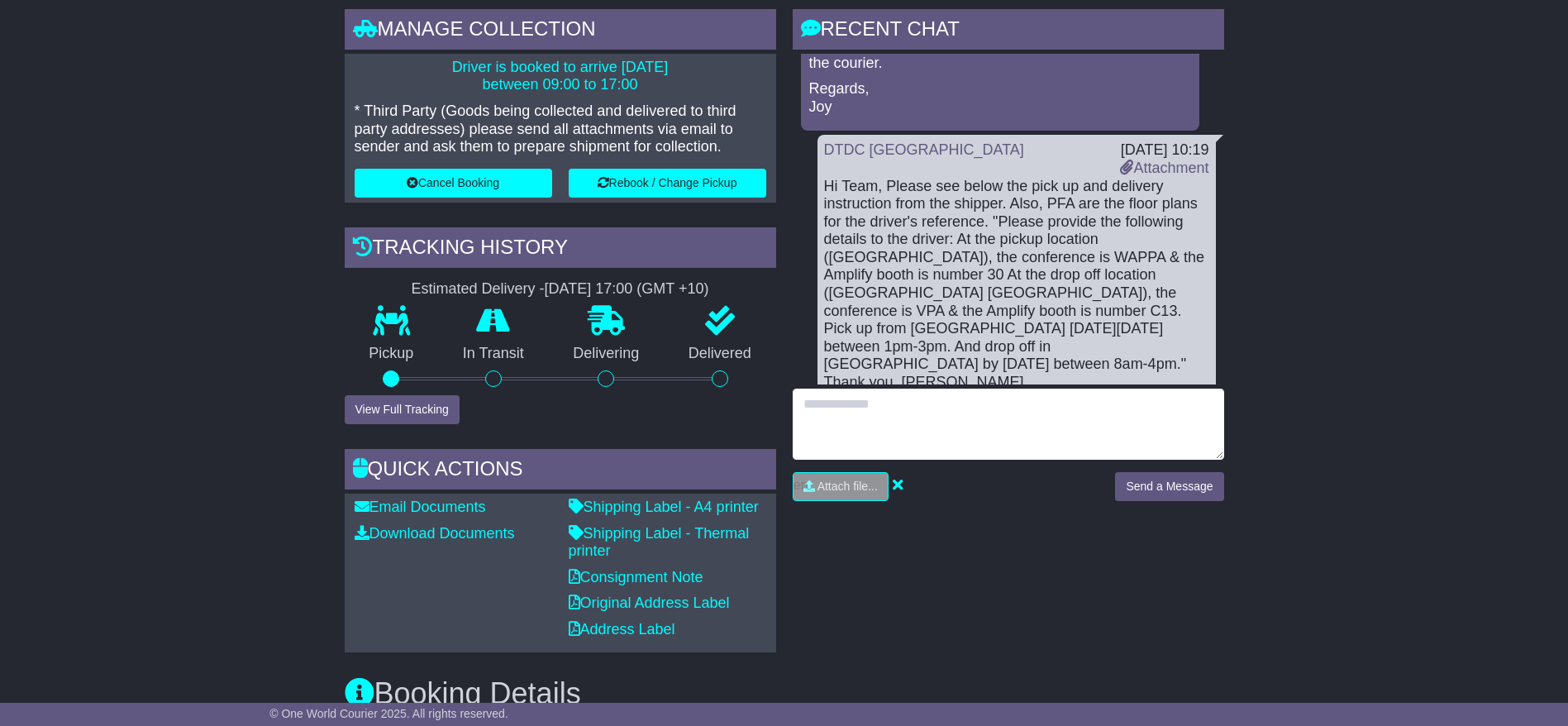
click at [990, 415] on textarea at bounding box center [1008, 424] width 431 height 71
click at [1035, 428] on textarea "**********" at bounding box center [1008, 424] width 431 height 71
click at [1192, 429] on textarea "**********" at bounding box center [1008, 424] width 431 height 71
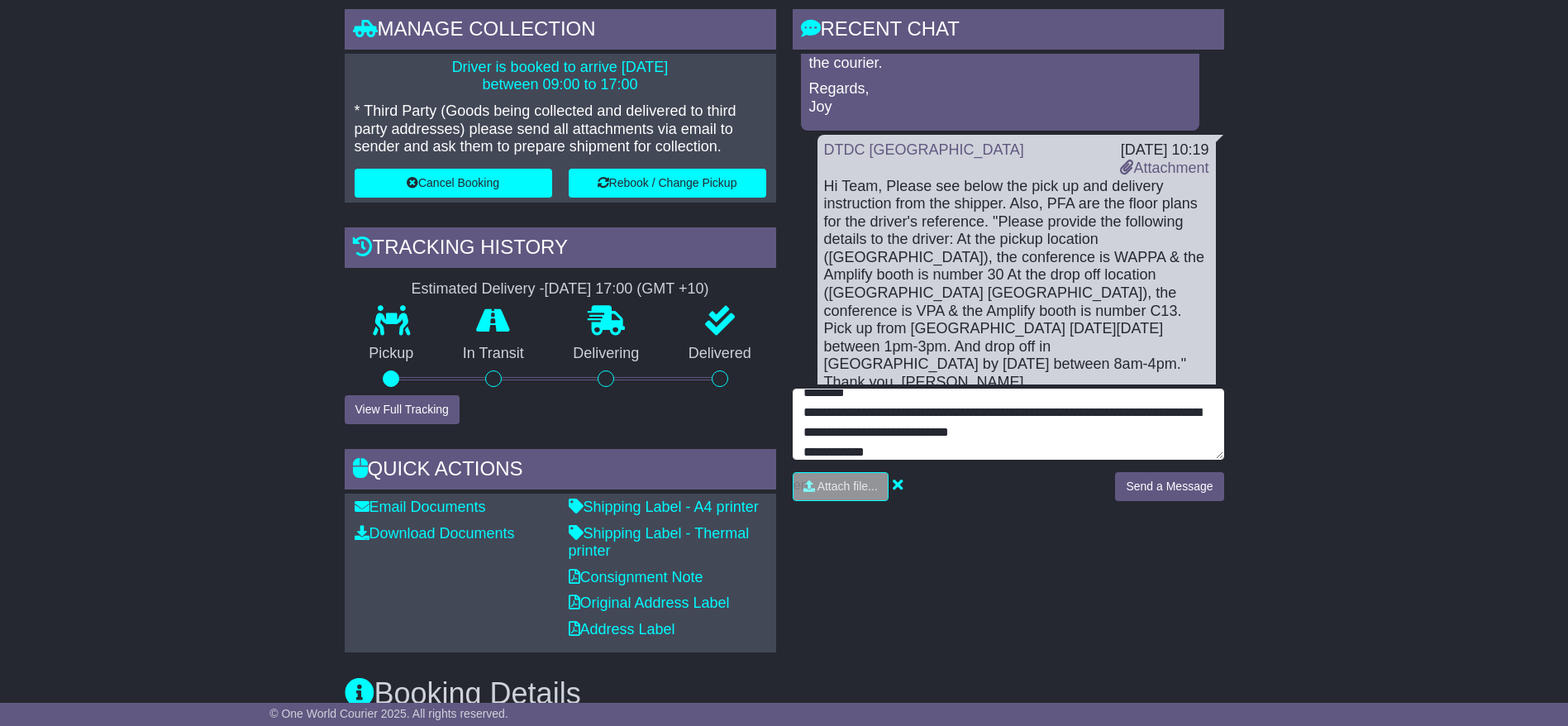
scroll to position [31, 0]
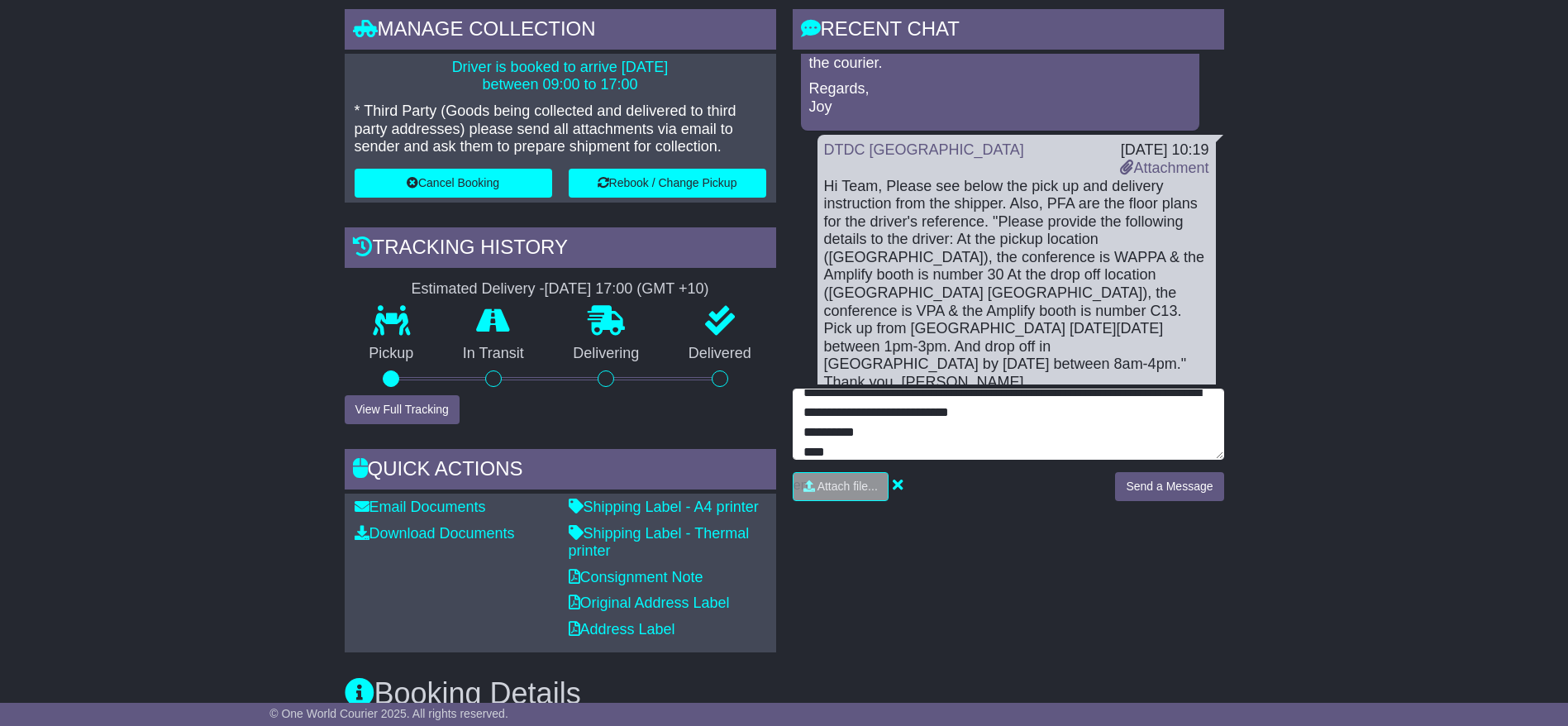
type textarea "**********"
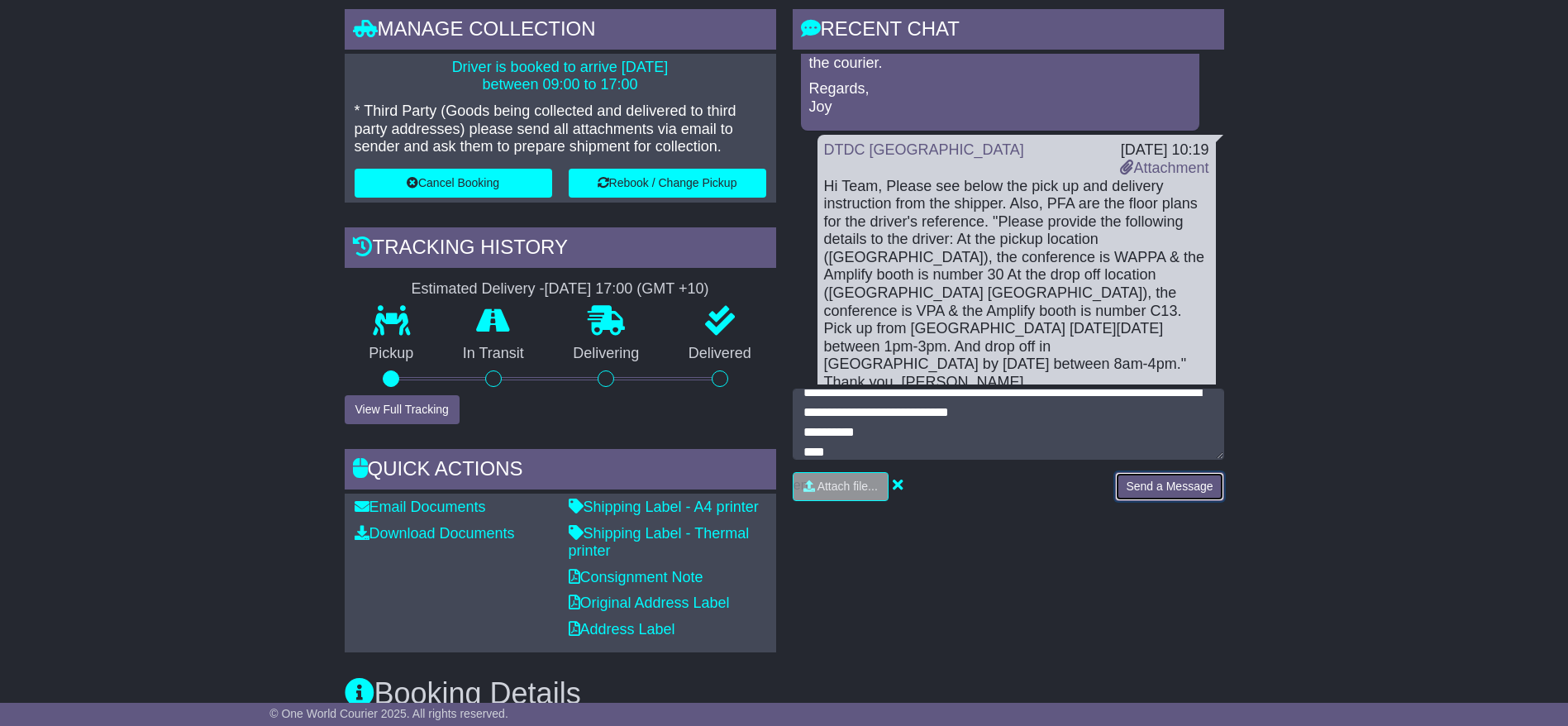
click at [1161, 495] on button "Send a Message" at bounding box center [1169, 486] width 109 height 29
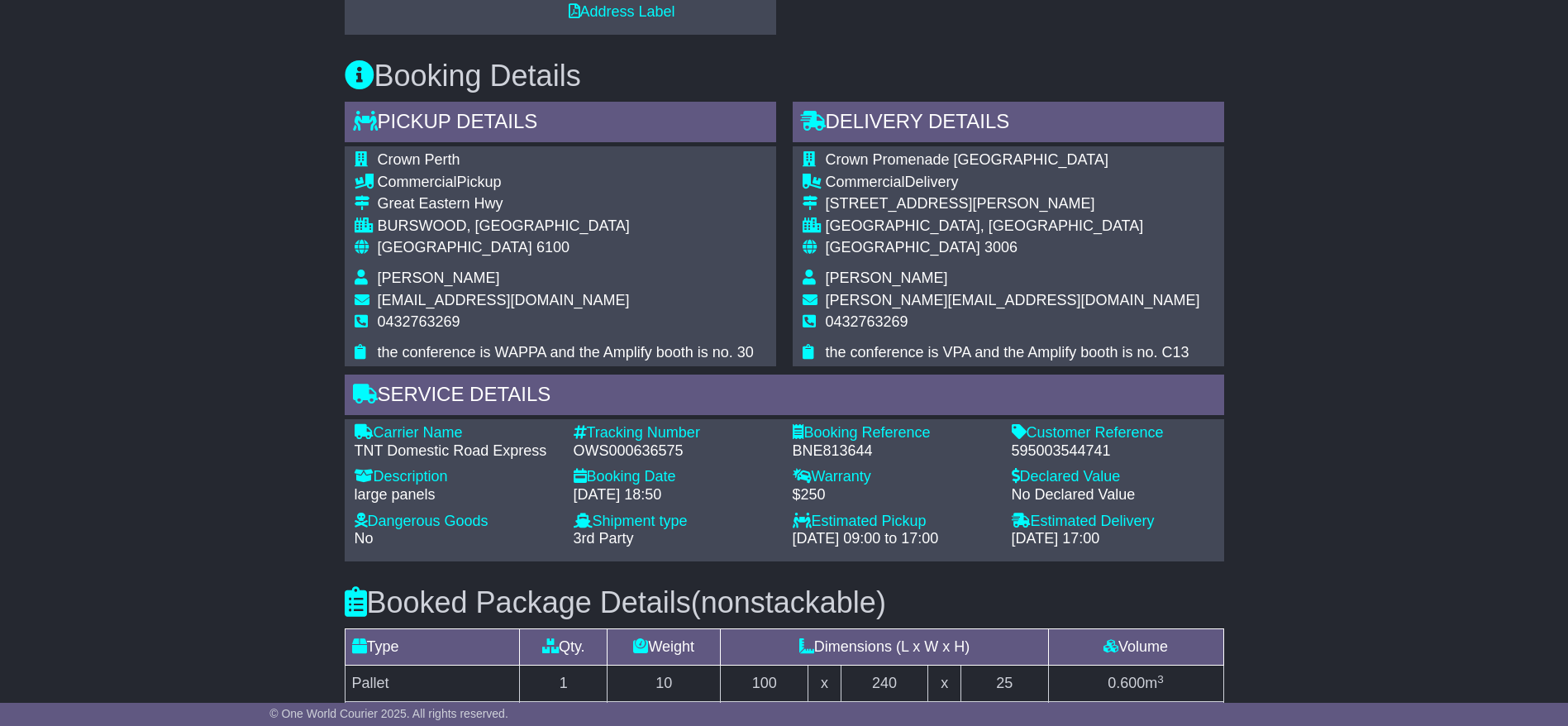
scroll to position [1013, 0]
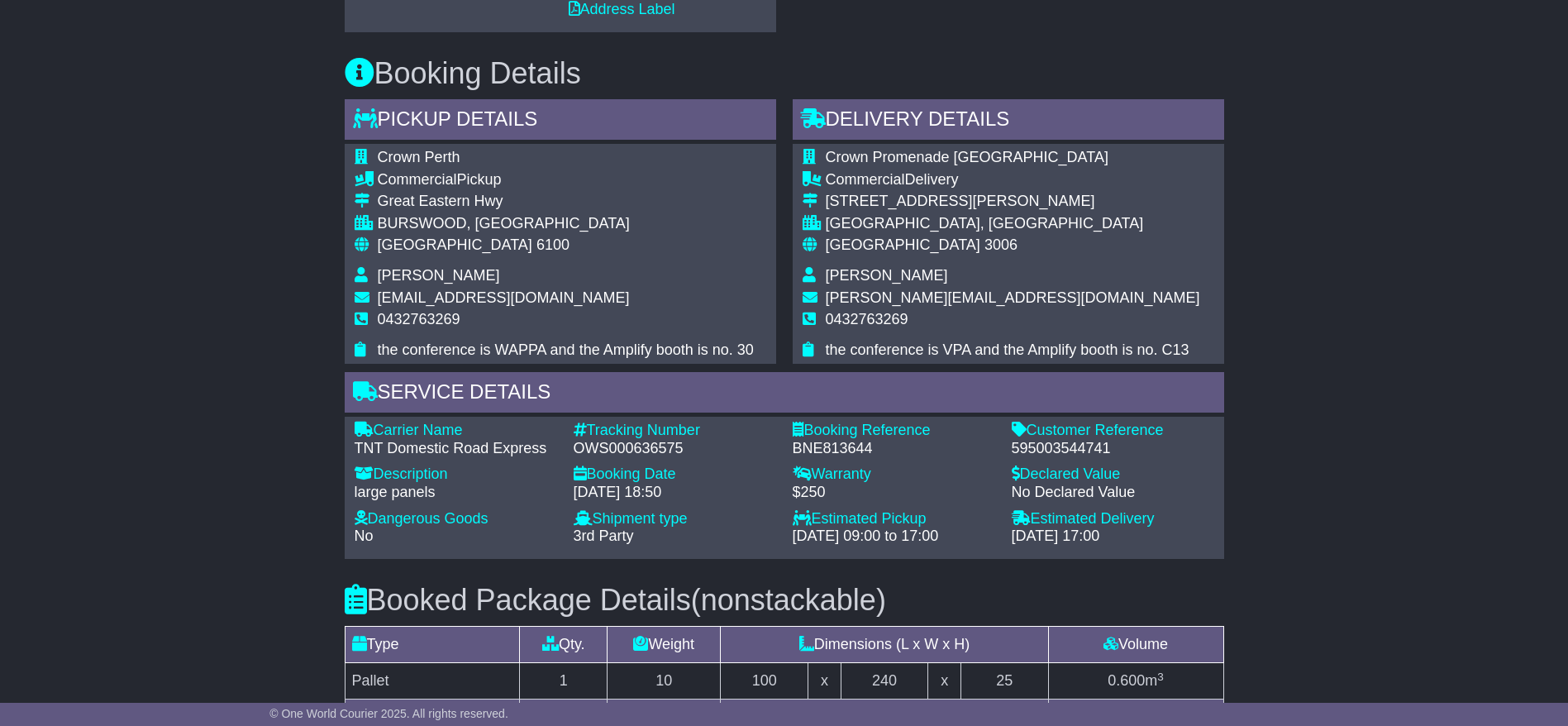
click at [37, 254] on div "Email Download Tracking Pricing Insurance" at bounding box center [784, 215] width 1568 height 1874
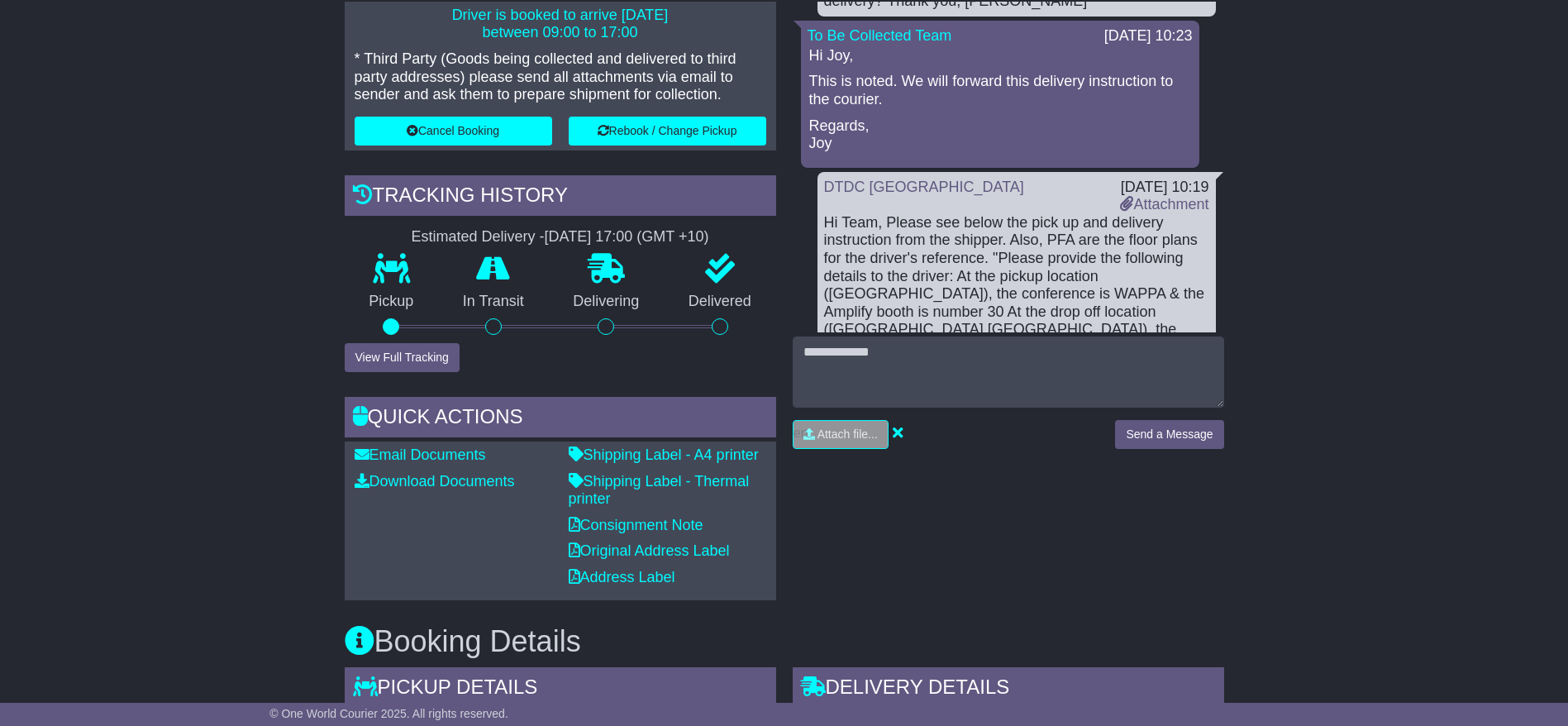
scroll to position [393, 0]
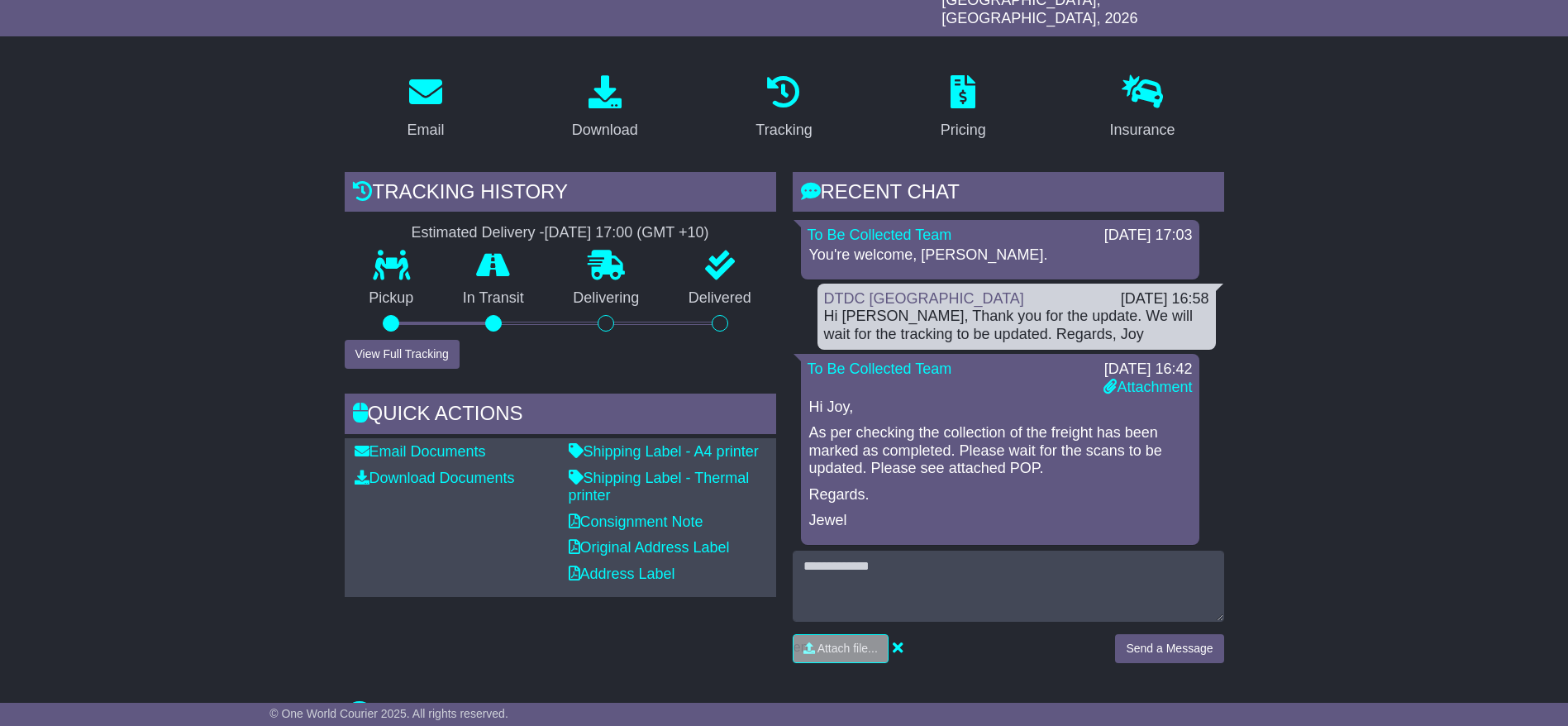
click at [428, 321] on div "Pickup" at bounding box center [392, 295] width 94 height 90
click at [421, 340] on button "View Full Tracking" at bounding box center [402, 354] width 115 height 29
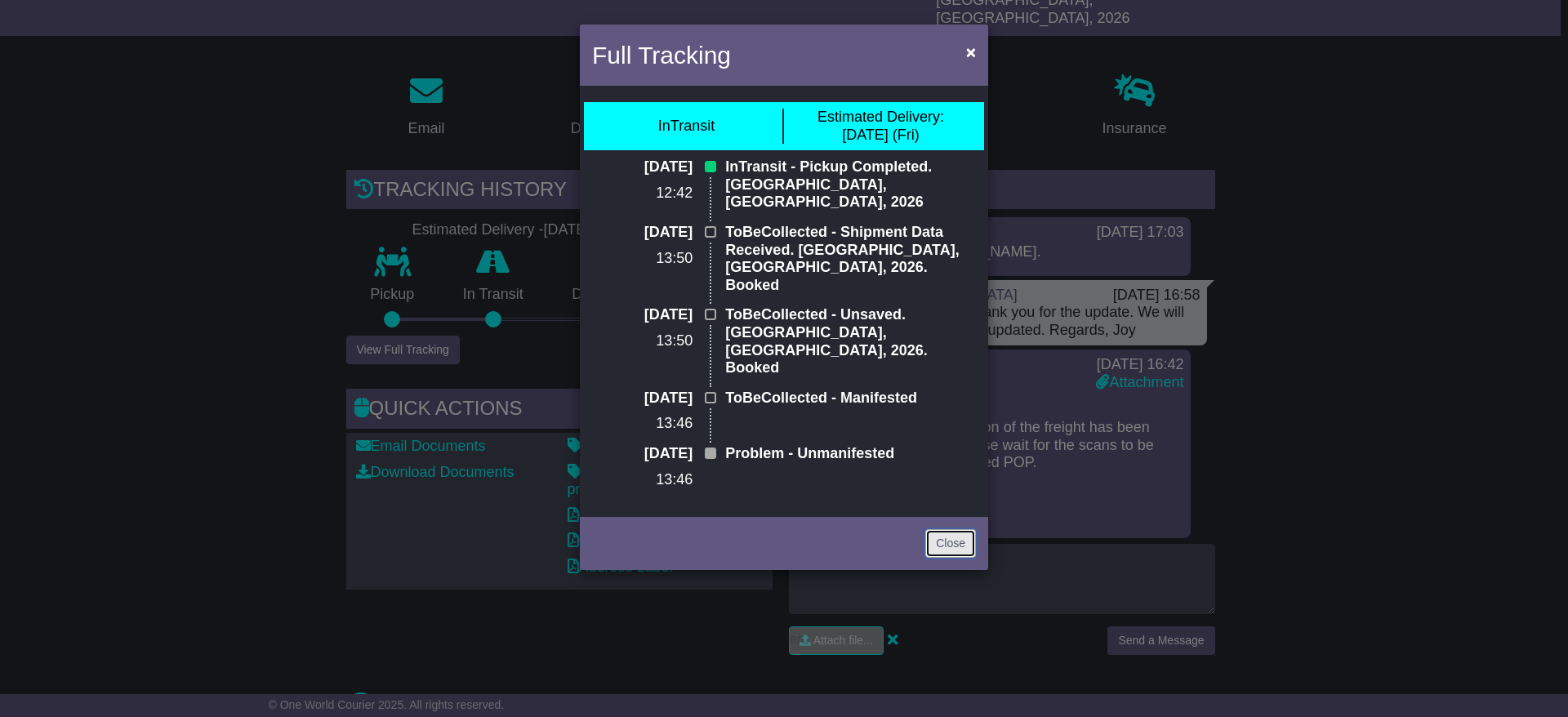
click at [952, 529] on link "Close" at bounding box center [951, 543] width 50 height 29
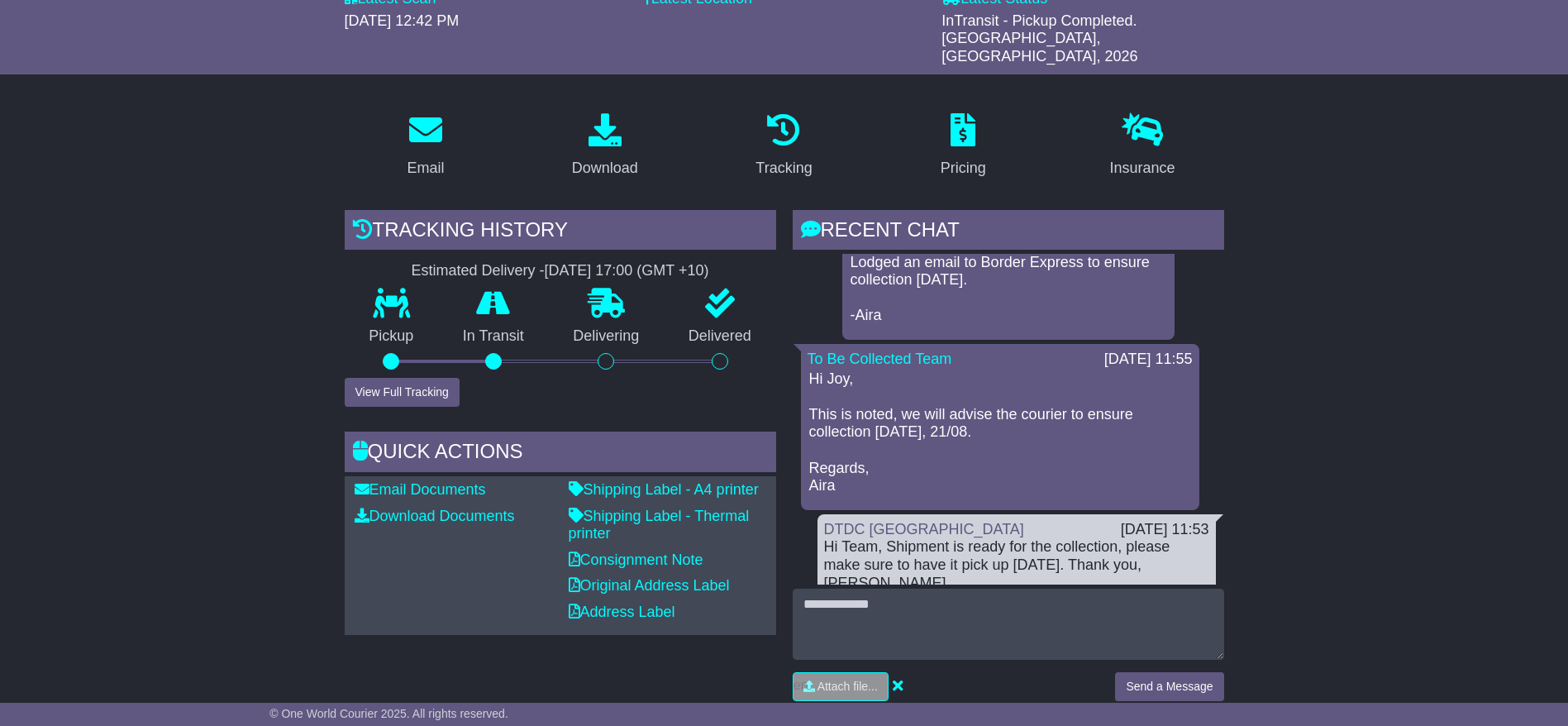
scroll to position [248, 0]
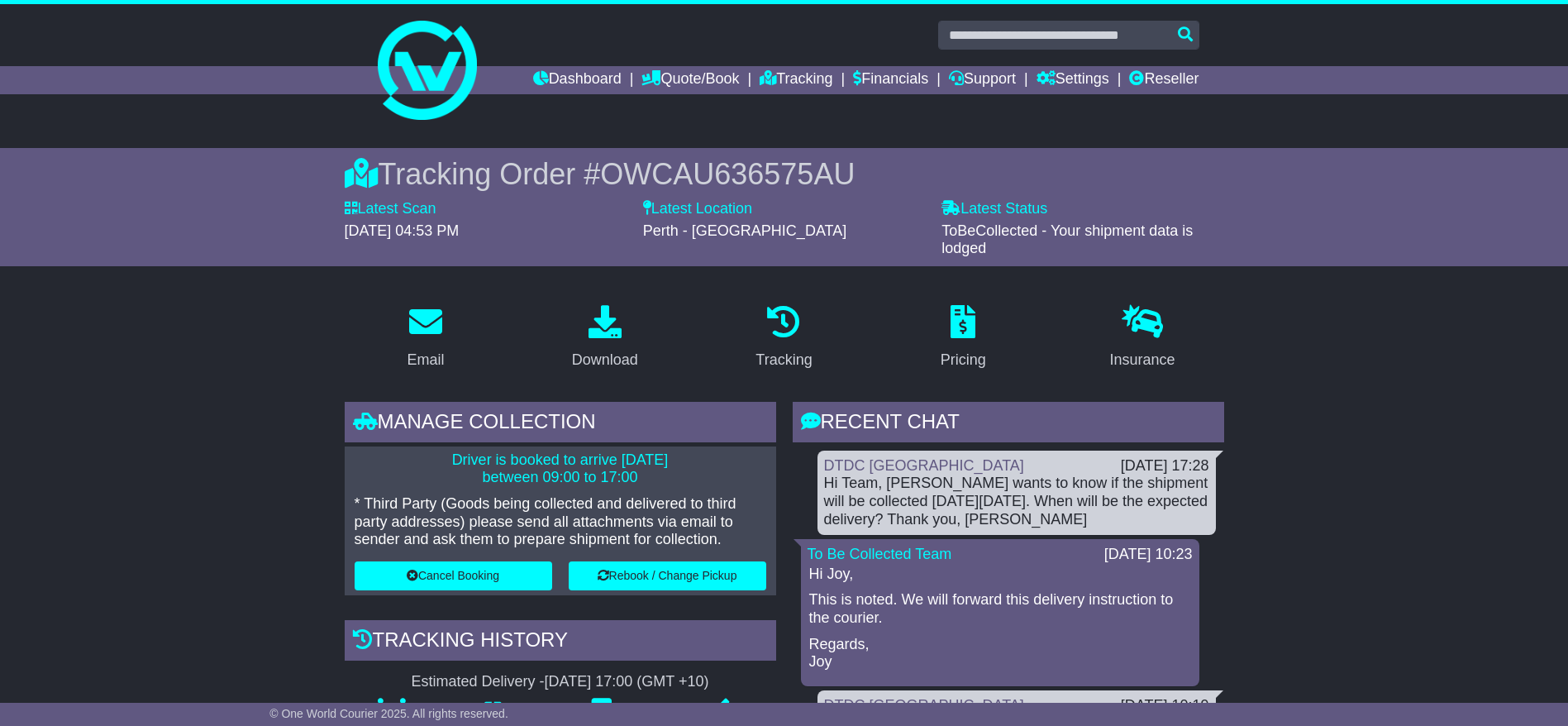
scroll to position [393, 0]
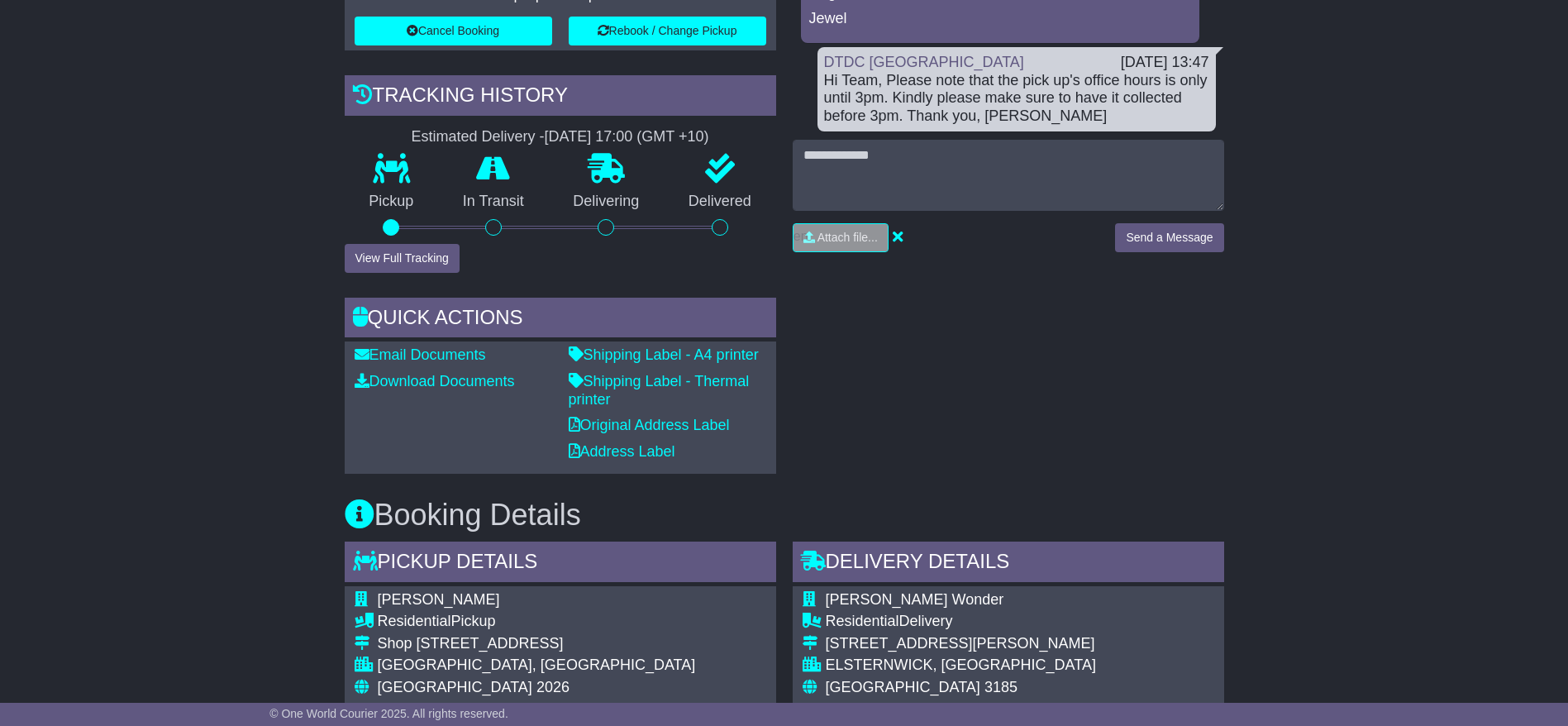
scroll to position [495, 0]
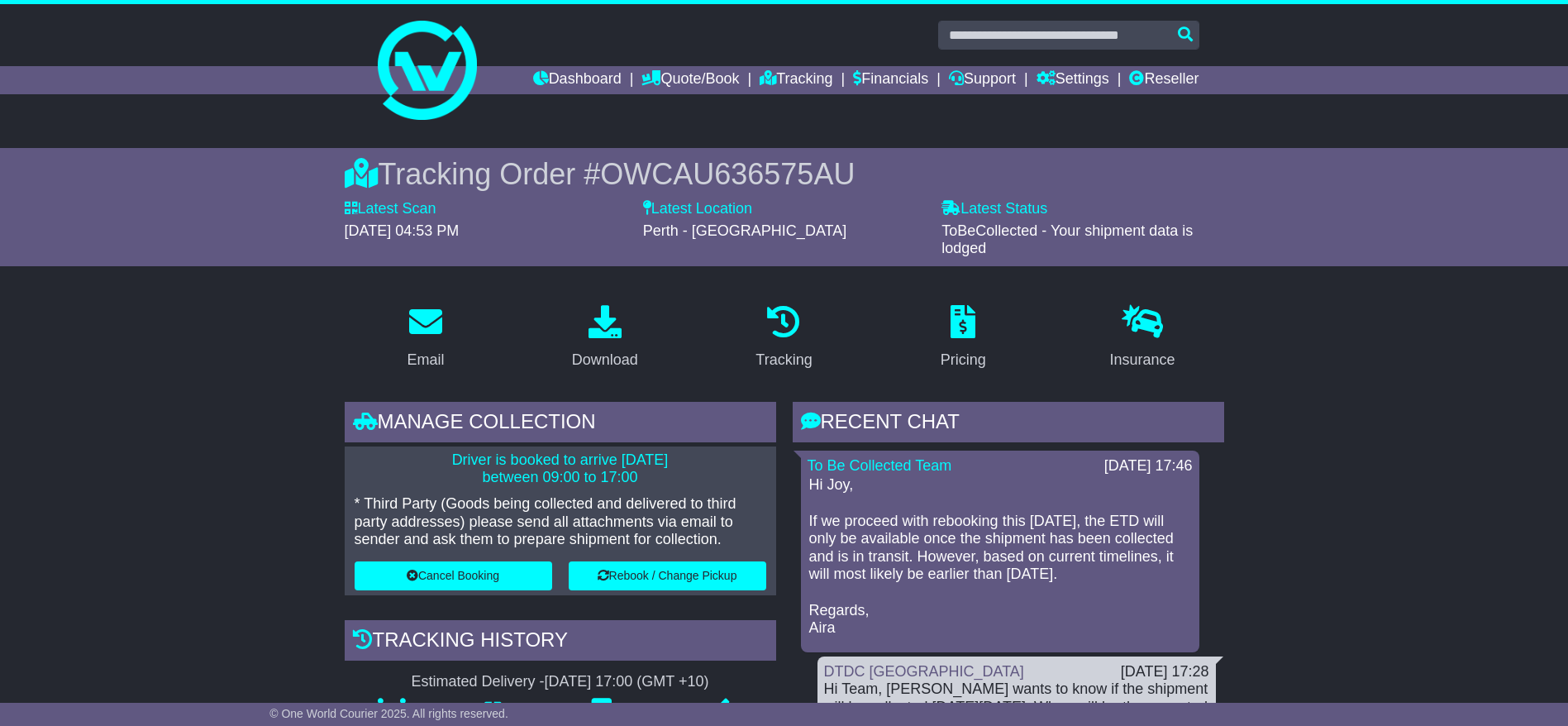
scroll to position [393, 0]
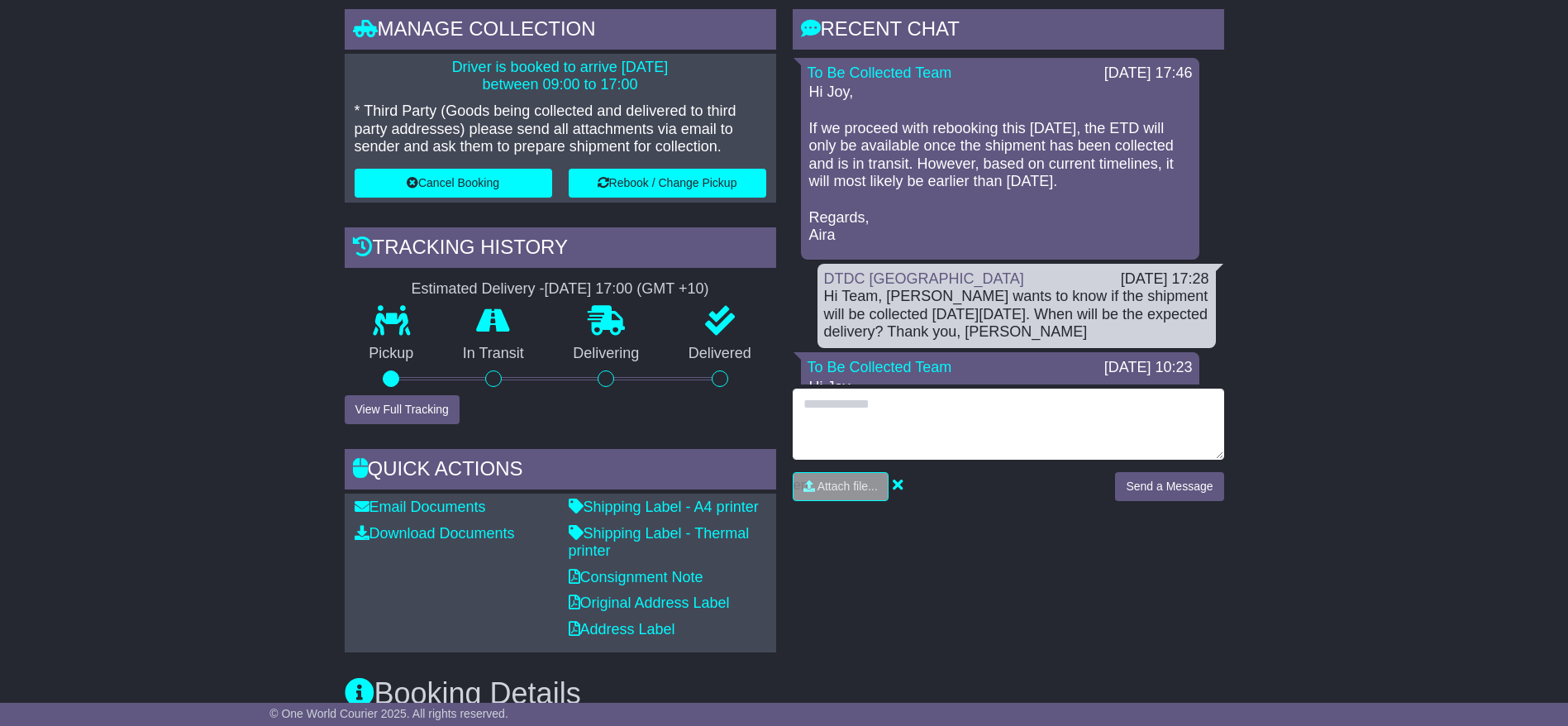
click at [893, 433] on textarea at bounding box center [1008, 424] width 431 height 71
type textarea "**********"
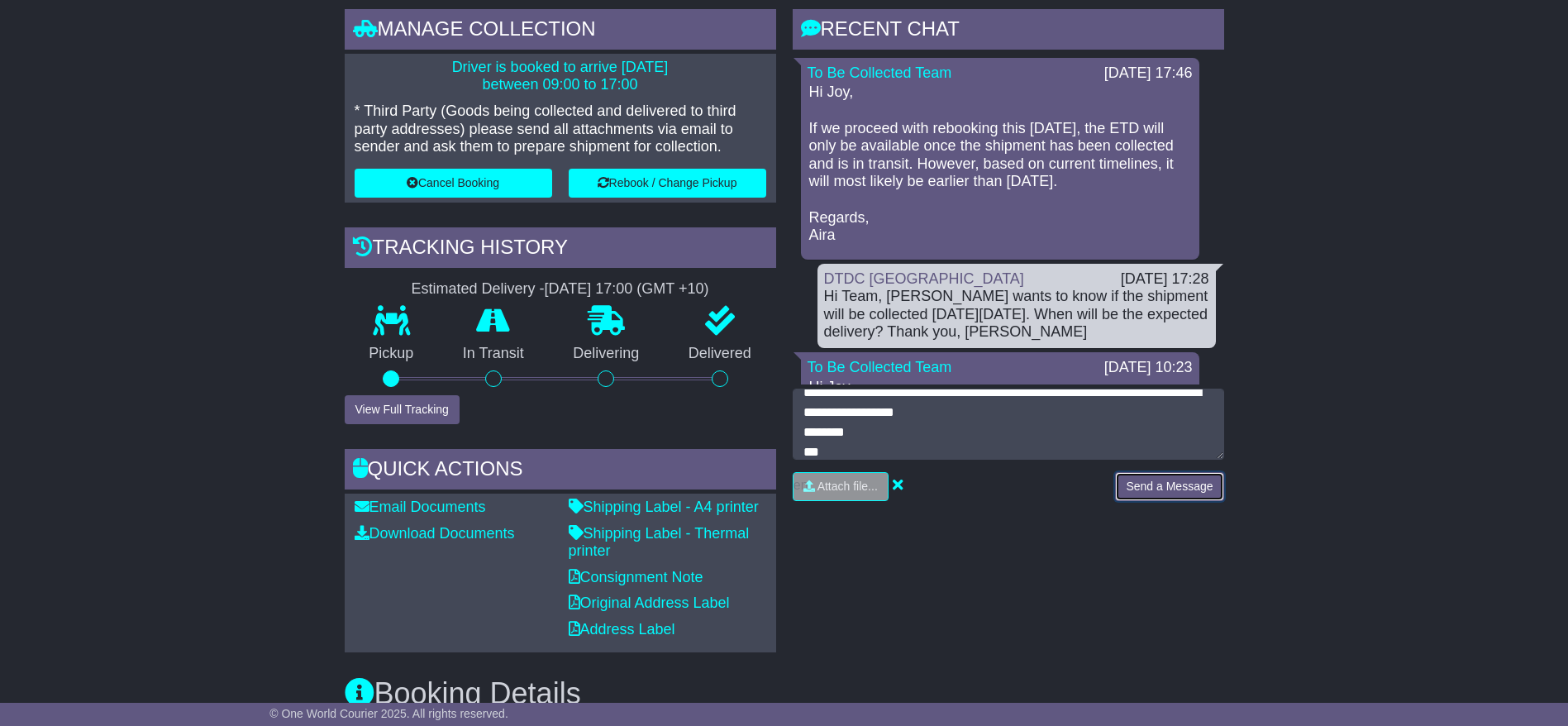
click at [1194, 488] on button "Send a Message" at bounding box center [1169, 486] width 109 height 29
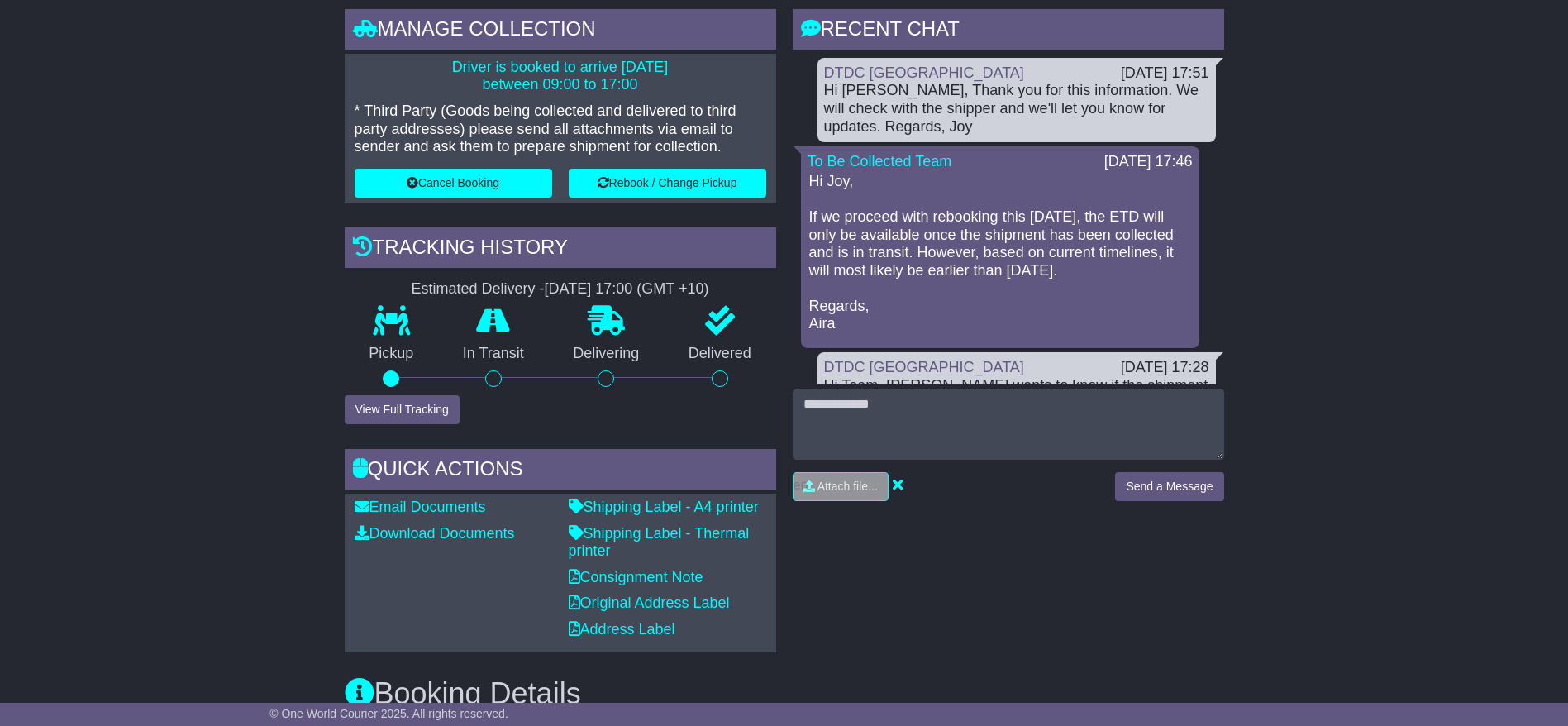
drag, startPoint x: 1170, startPoint y: 270, endPoint x: 804, endPoint y: 215, distance: 370.1
click at [804, 215] on div "To Be Collected Team 21 Aug 2025 17:46 Hi Joy, If we proceed with rebooking thi…" at bounding box center [1000, 247] width 398 height 202
copy p "If we proceed with rebooking this on Monday, the ETD will only be available onc…"
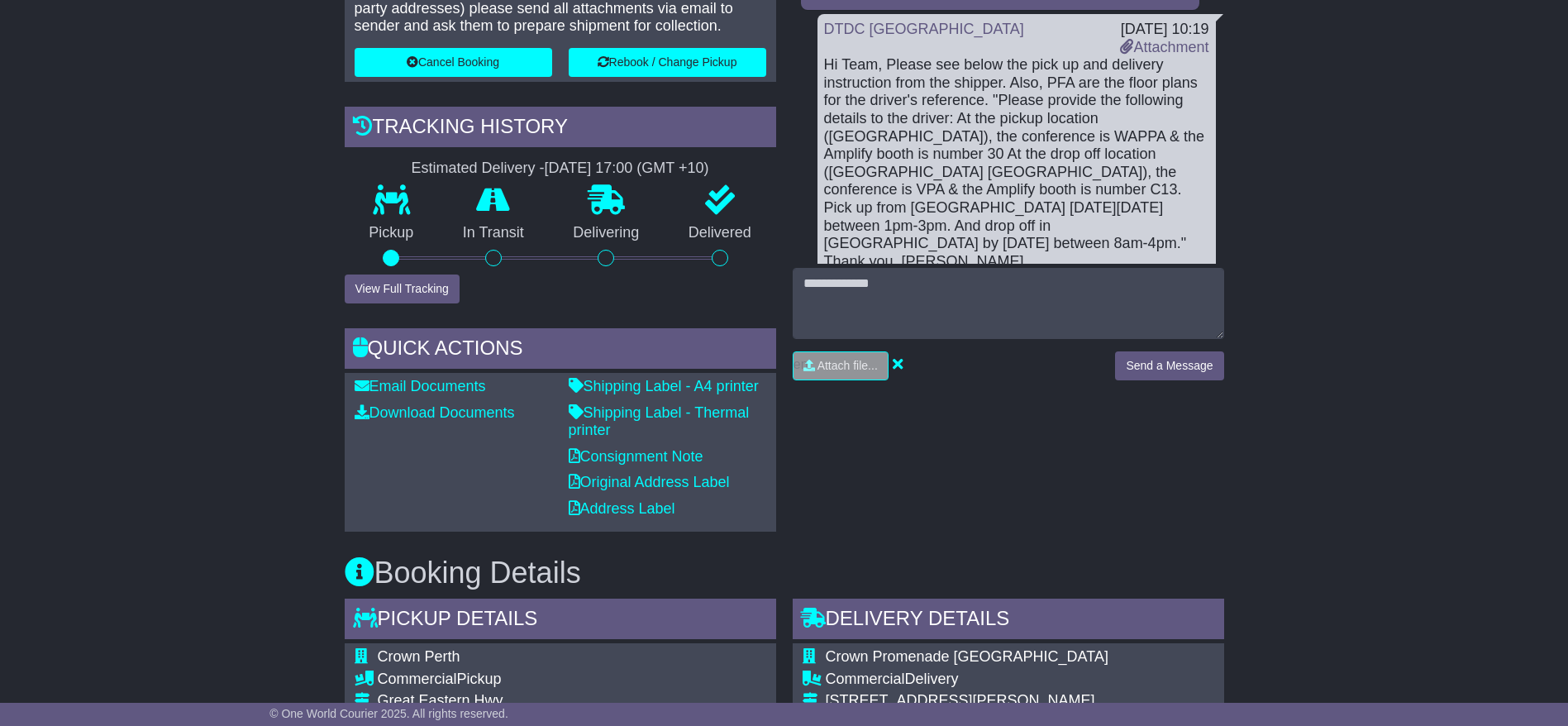
scroll to position [516, 0]
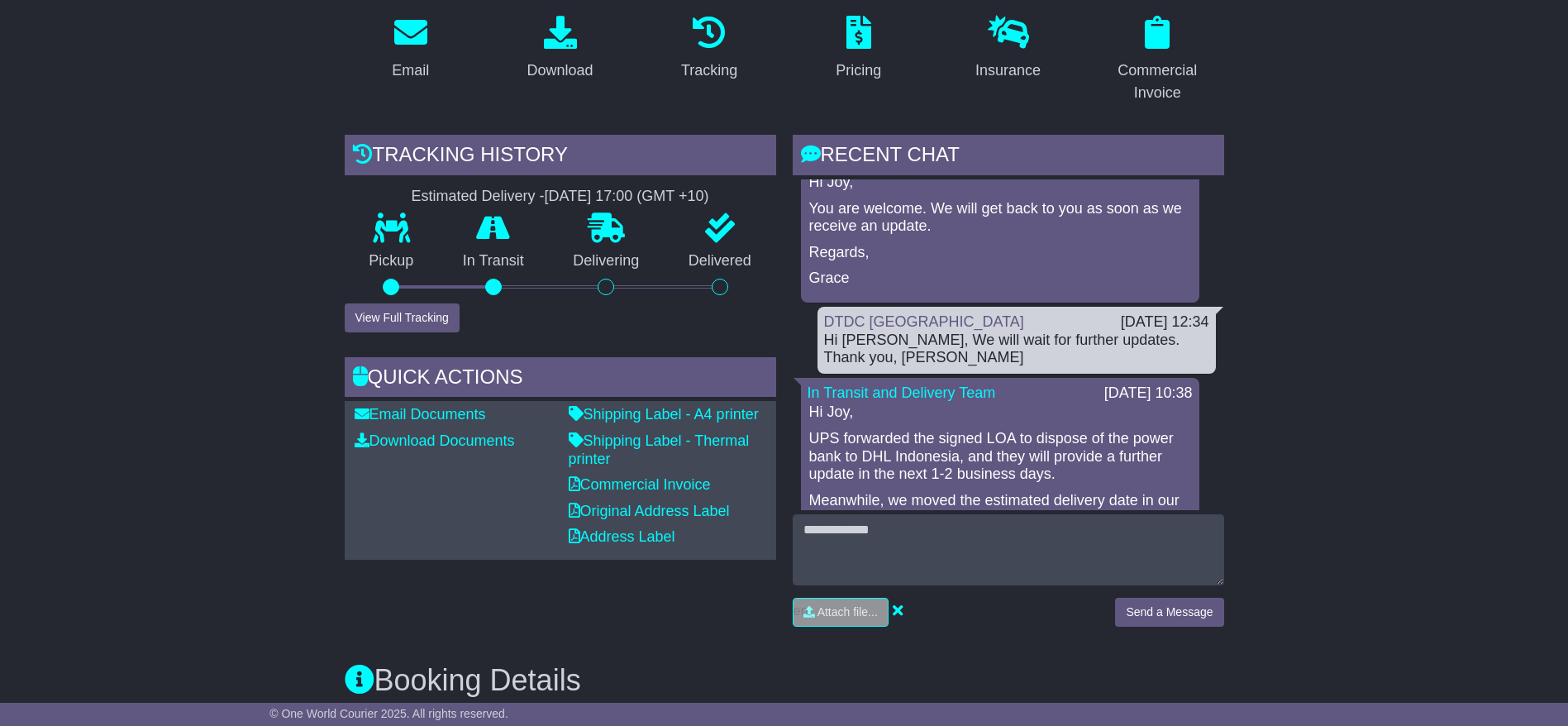
scroll to position [372, 0]
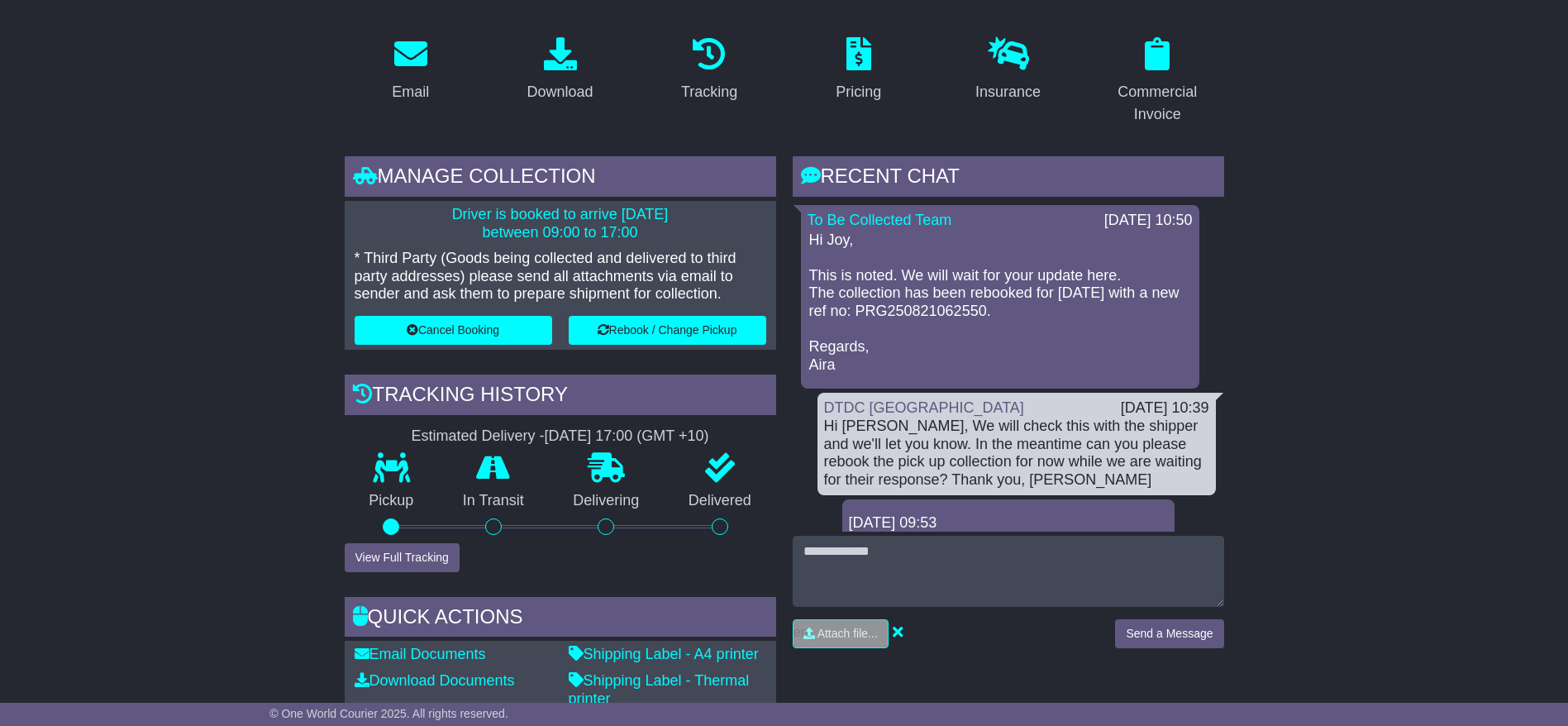
scroll to position [248, 0]
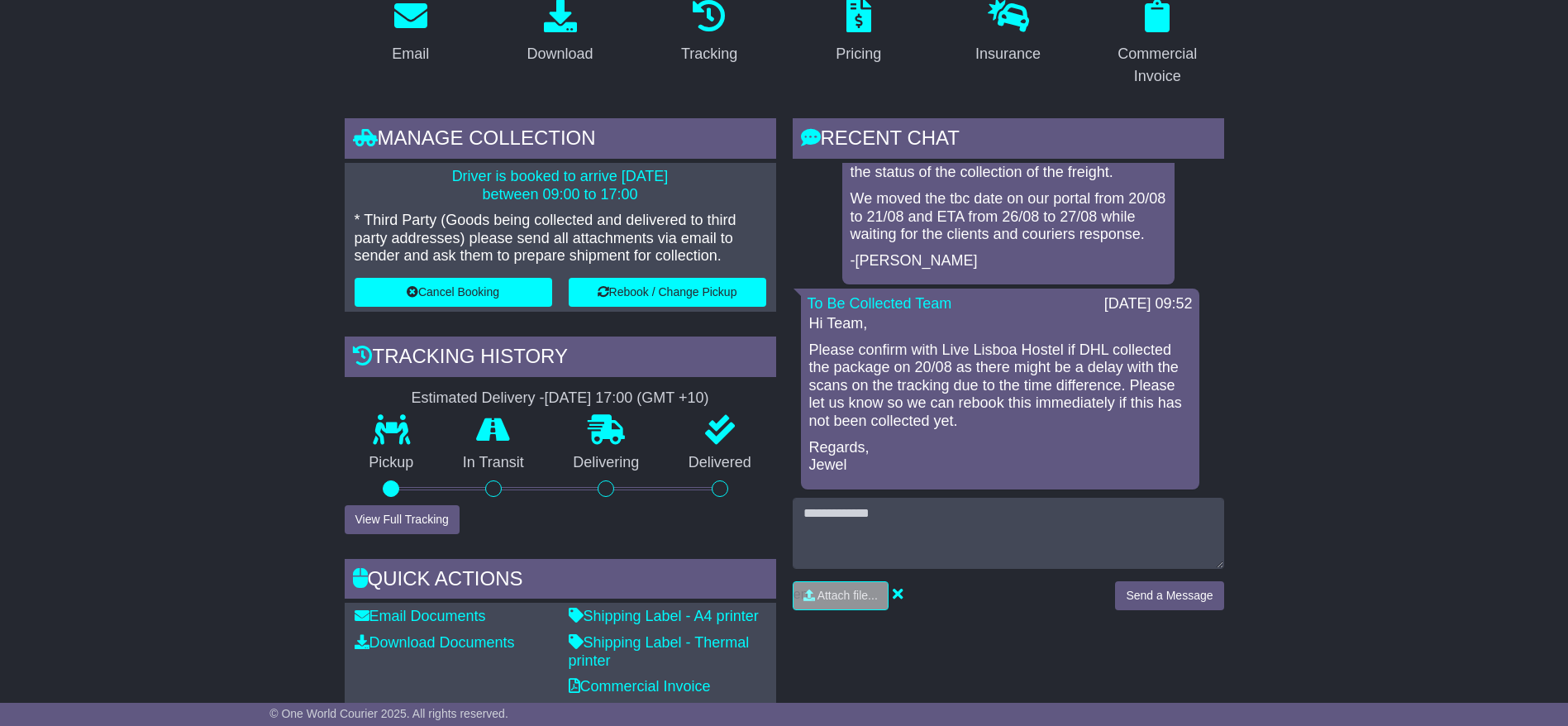
scroll to position [374, 0]
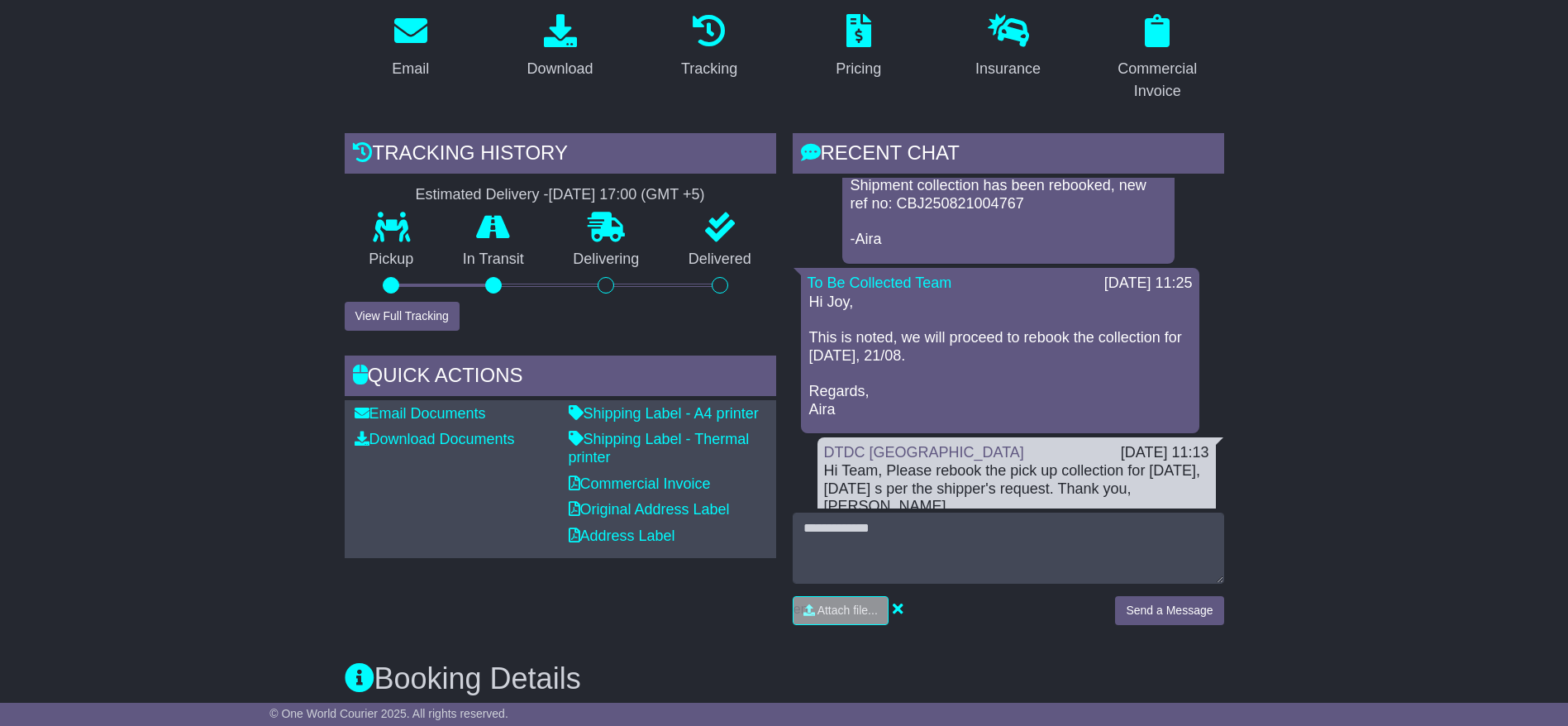
scroll to position [248, 0]
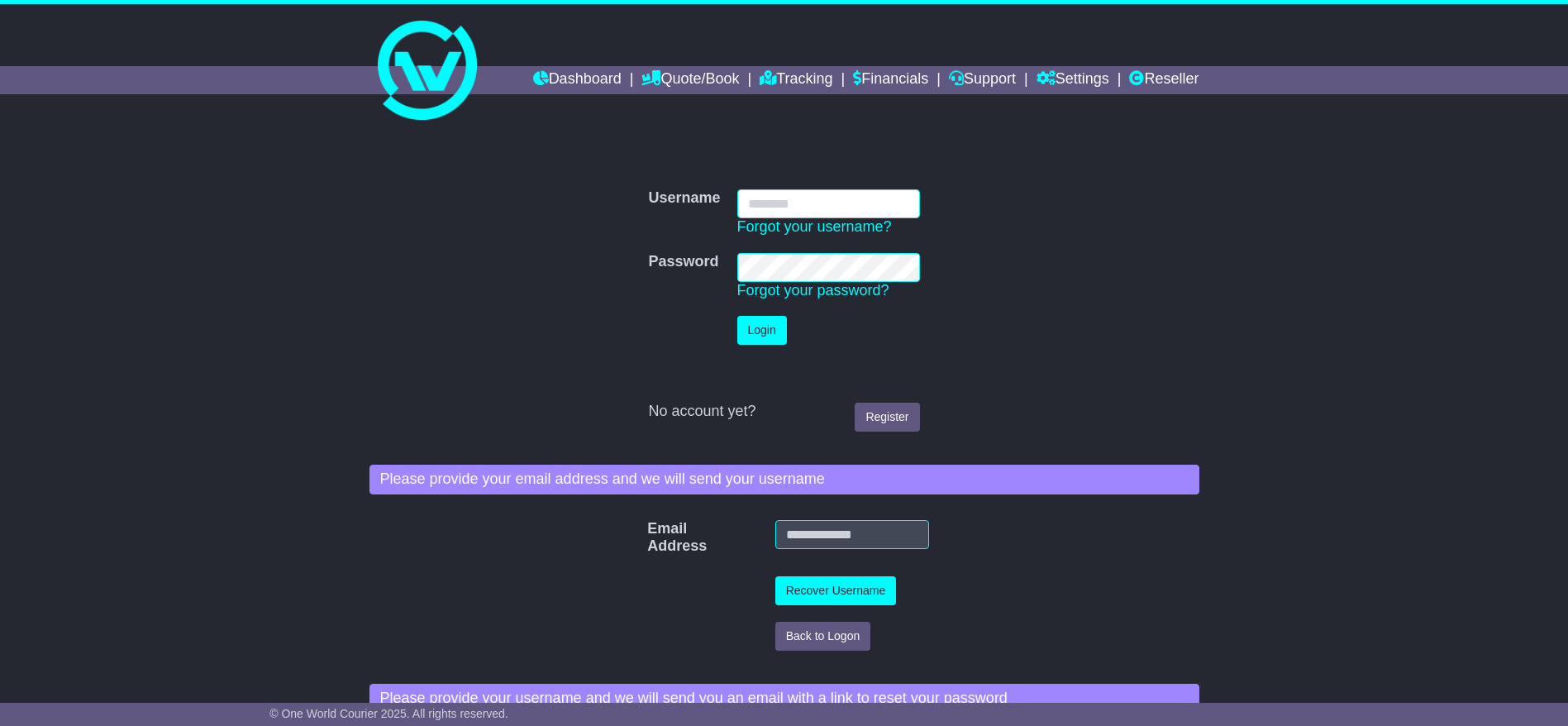
type input "**********"
click at [744, 318] on button "Login" at bounding box center [762, 329] width 50 height 29
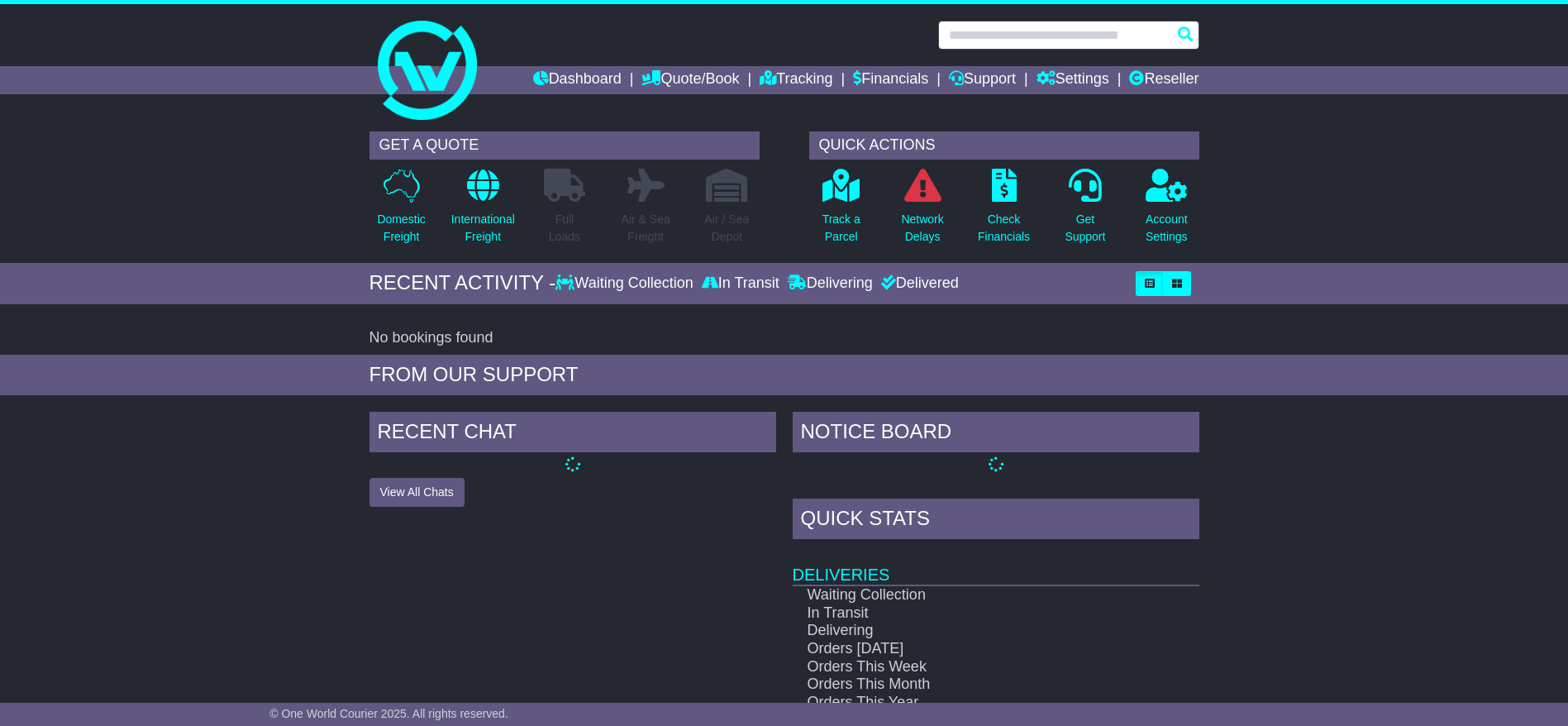
click at [1086, 37] on input "text" at bounding box center [1069, 35] width 261 height 29
paste input "**********"
type input "**********"
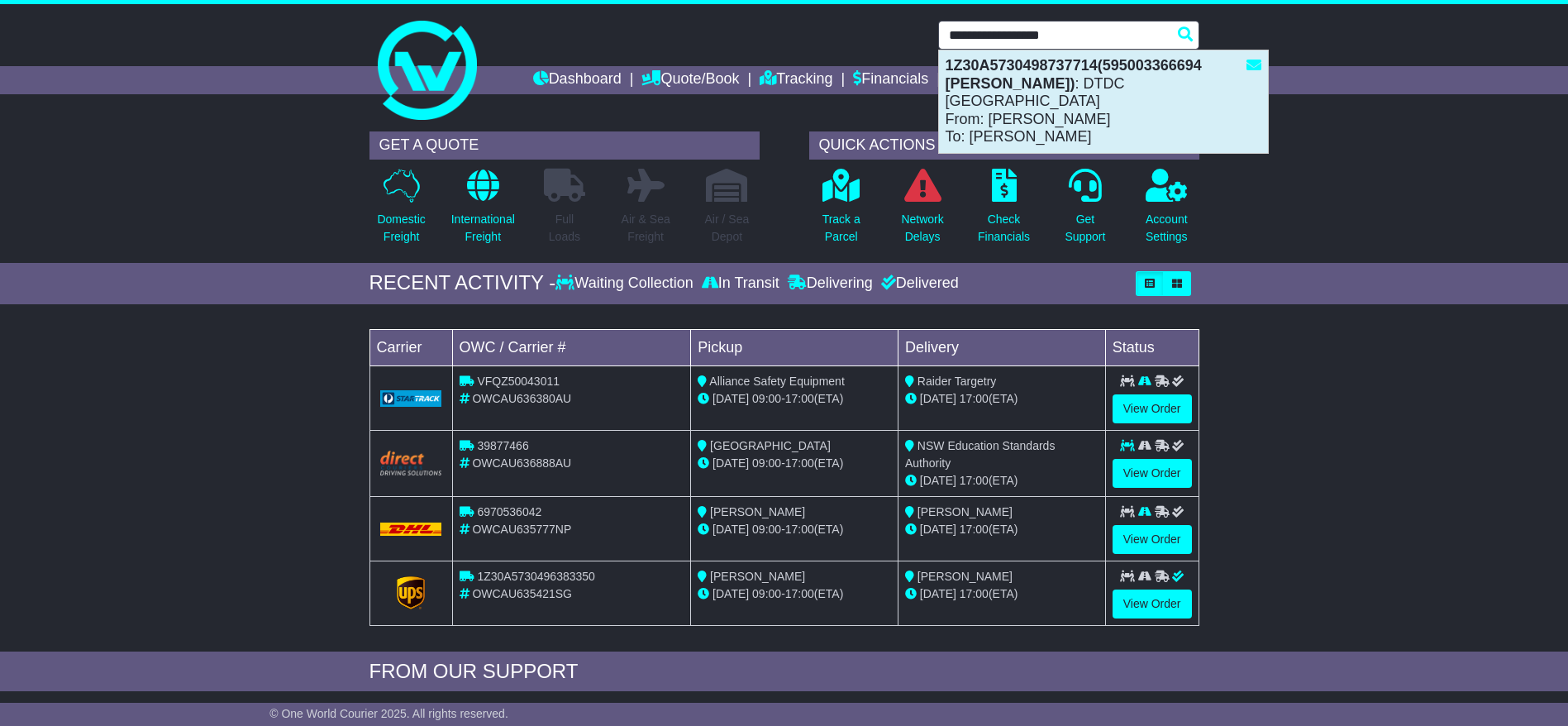
click at [1108, 88] on div "1Z30A5730498737714(595003366694 Aife O'Brien) : DTDC Australia From: Aife O'Bri…" at bounding box center [1104, 101] width 329 height 103
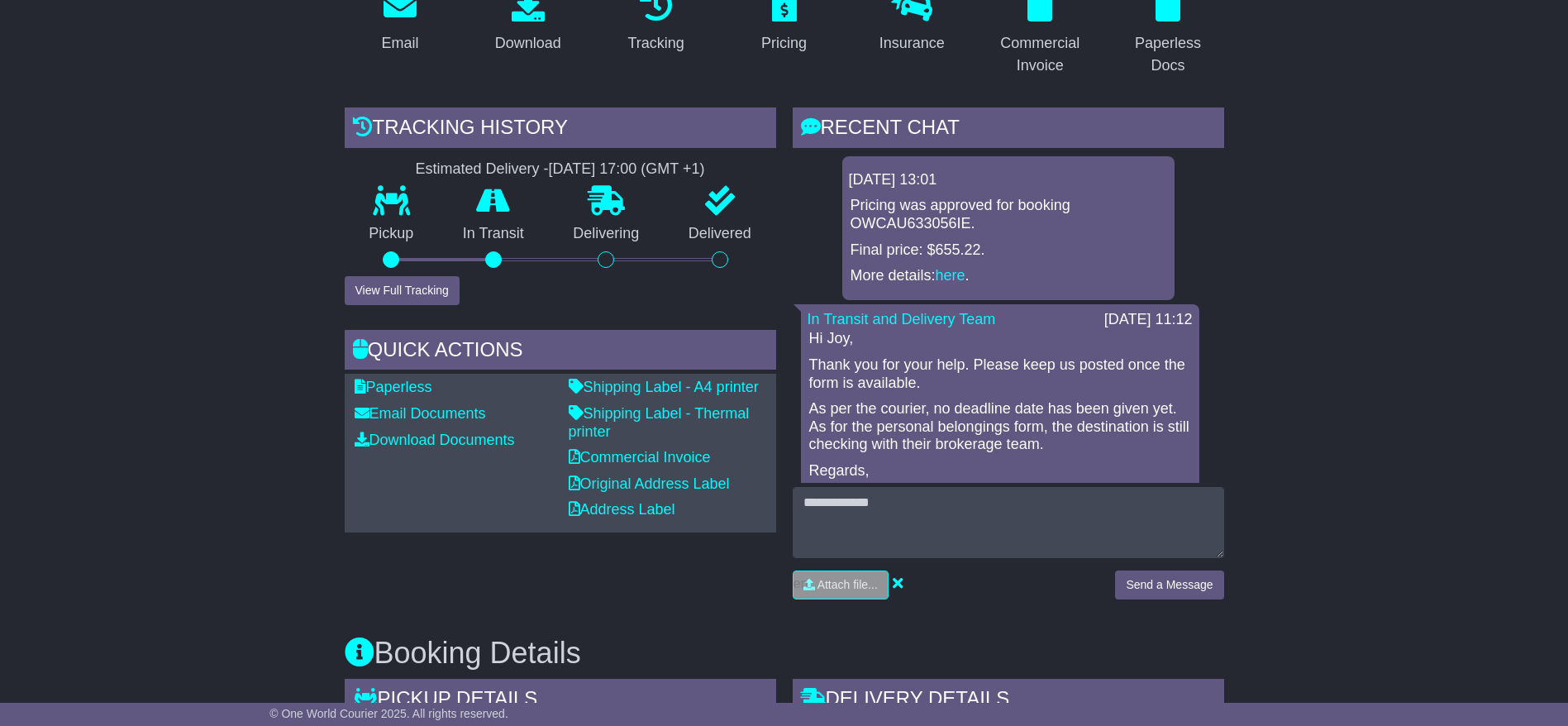
scroll to position [372, 0]
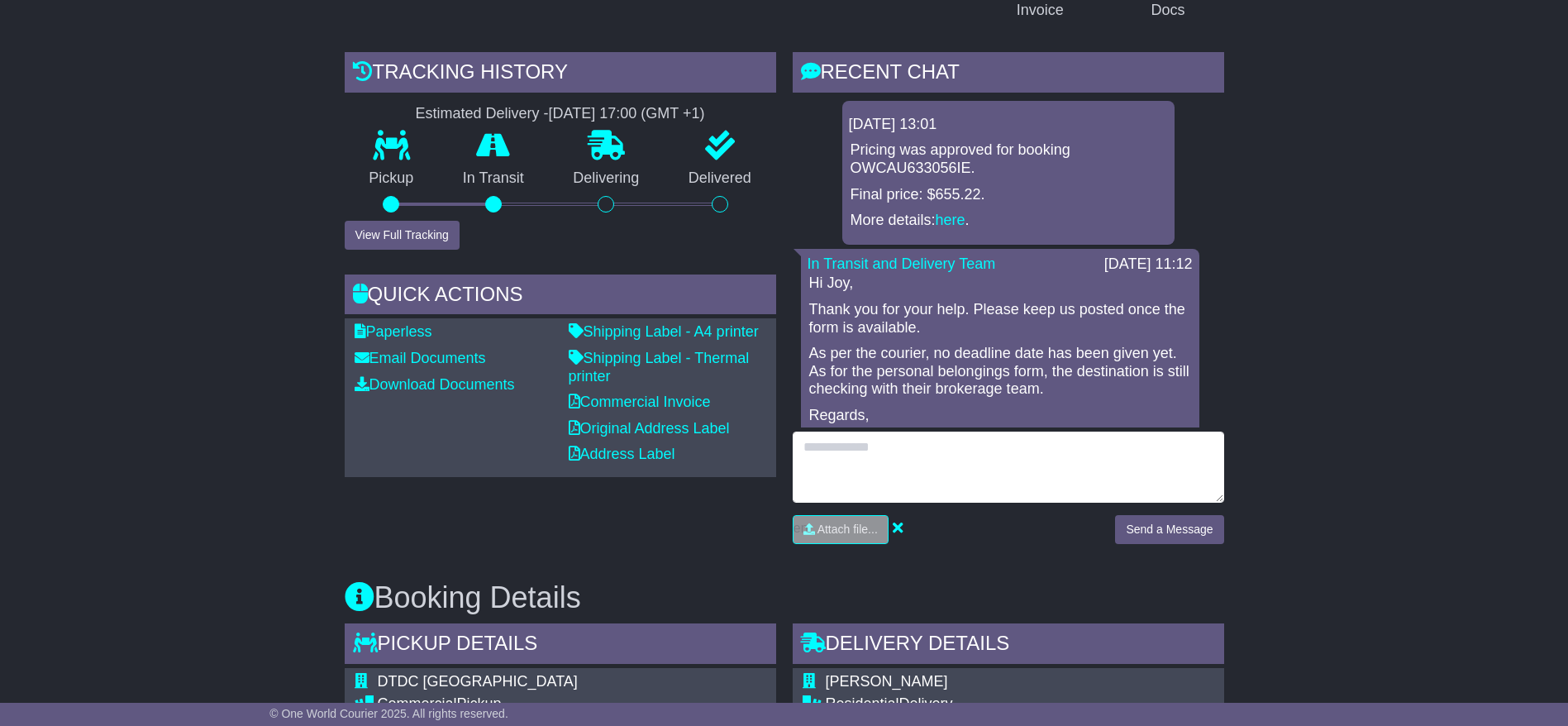
drag, startPoint x: 974, startPoint y: 461, endPoint x: 965, endPoint y: 461, distance: 9.0
click at [969, 461] on textarea at bounding box center [1008, 466] width 431 height 71
type textarea "**********"
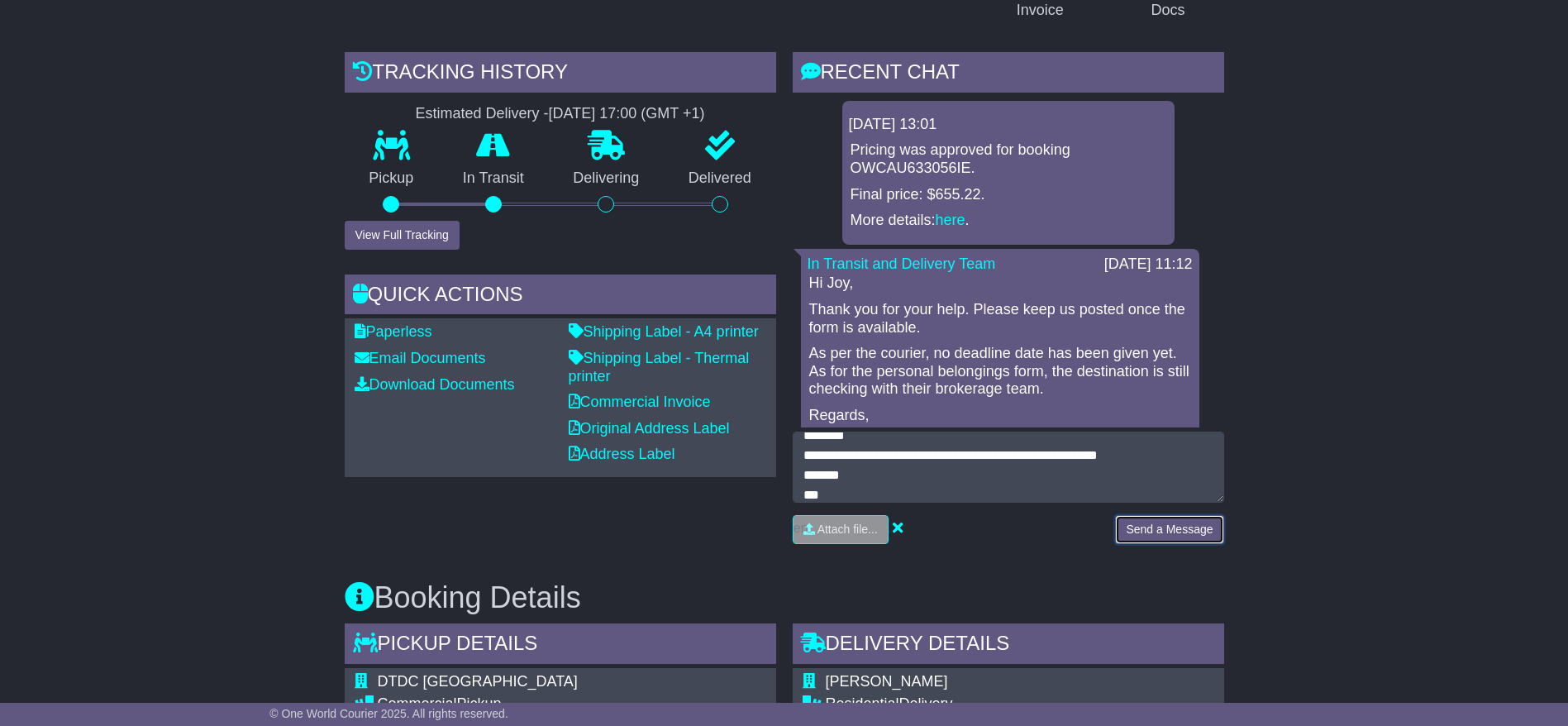
click at [1165, 533] on button "Send a Message" at bounding box center [1169, 529] width 109 height 29
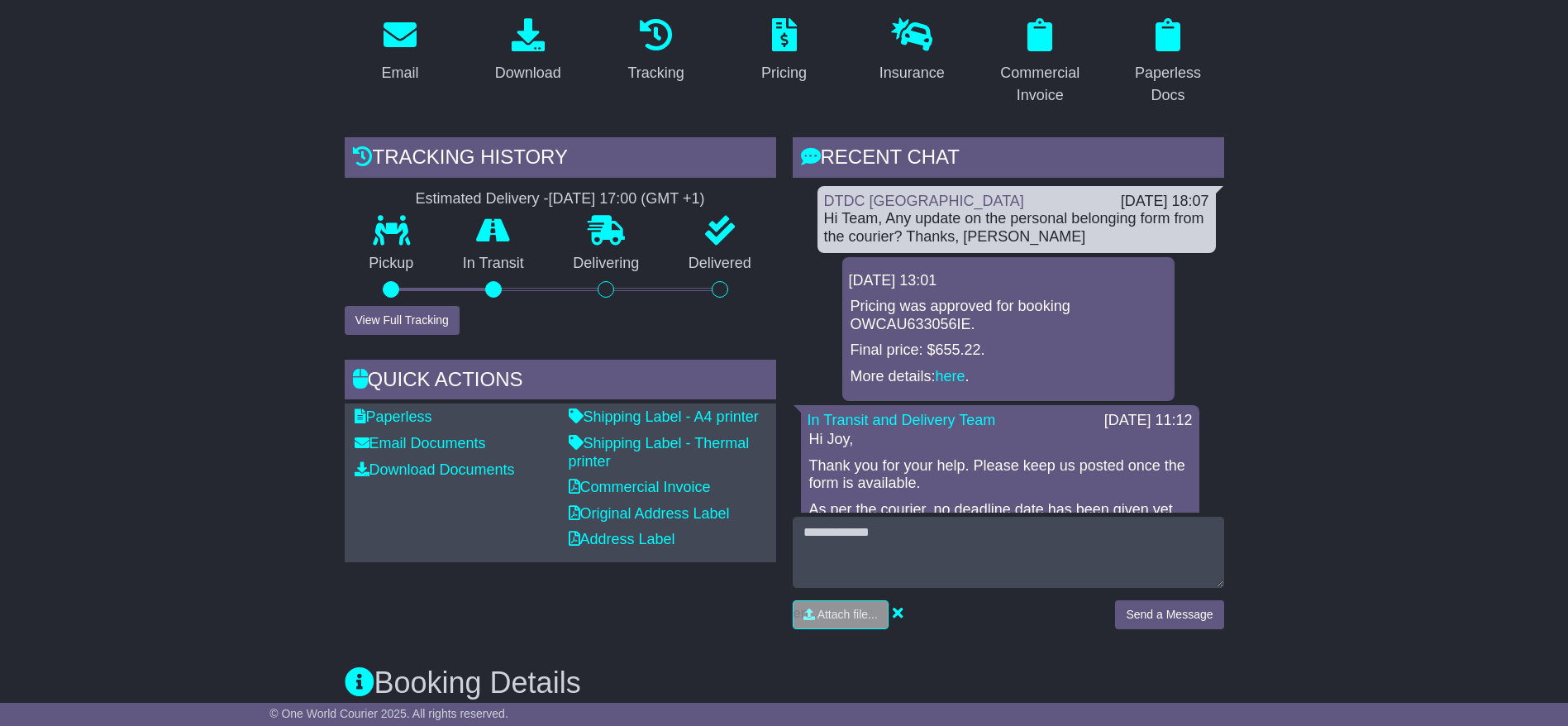
scroll to position [248, 0]
